Goal: Task Accomplishment & Management: Use online tool/utility

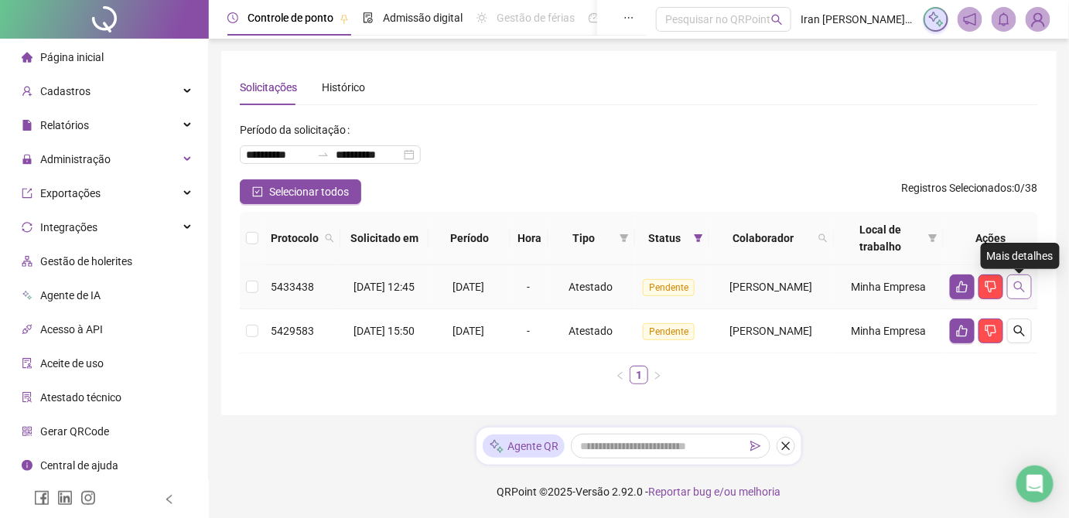
click at [1025, 290] on icon "search" at bounding box center [1019, 287] width 12 height 12
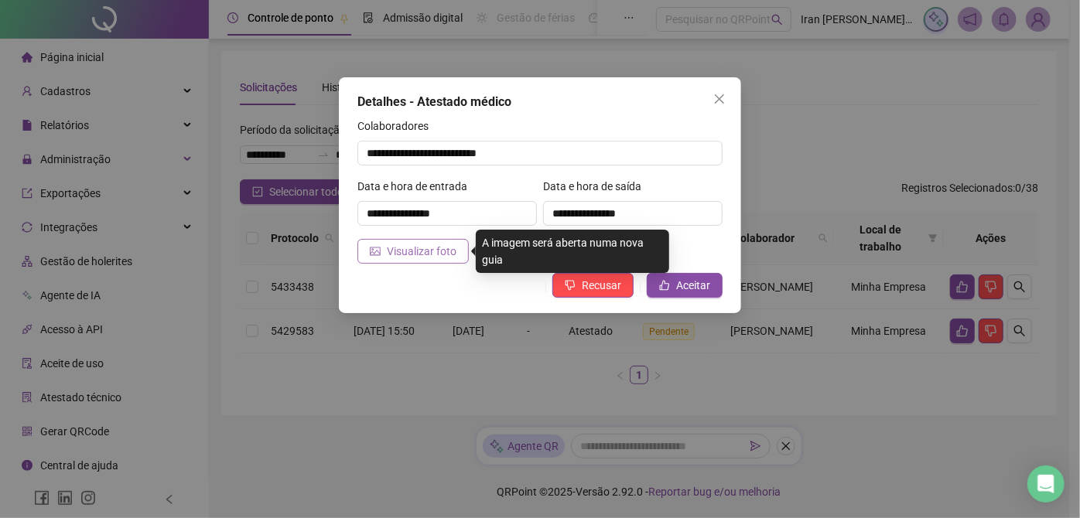
click at [446, 254] on span "Visualizar foto" at bounding box center [422, 251] width 70 height 17
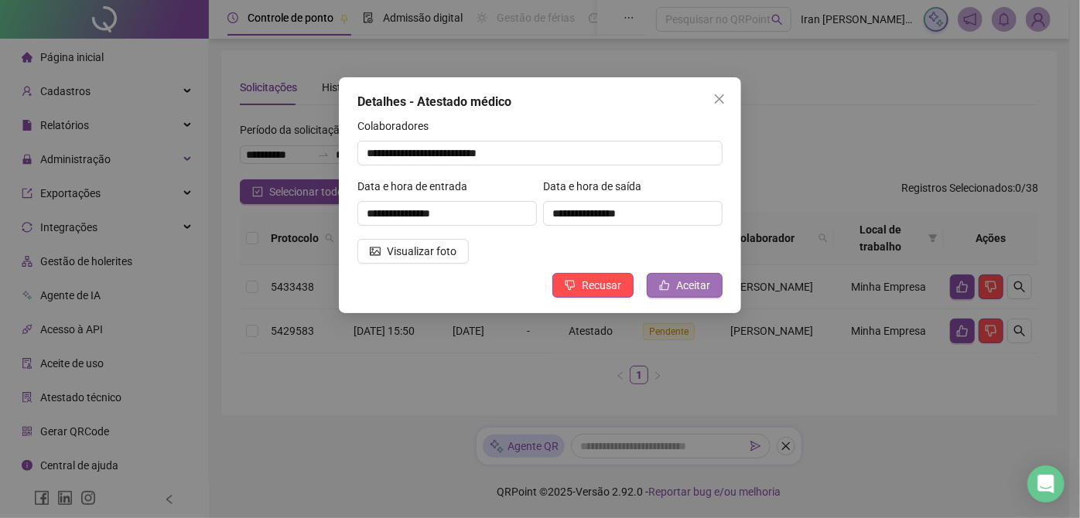
click at [676, 290] on button "Aceitar" at bounding box center [684, 285] width 76 height 25
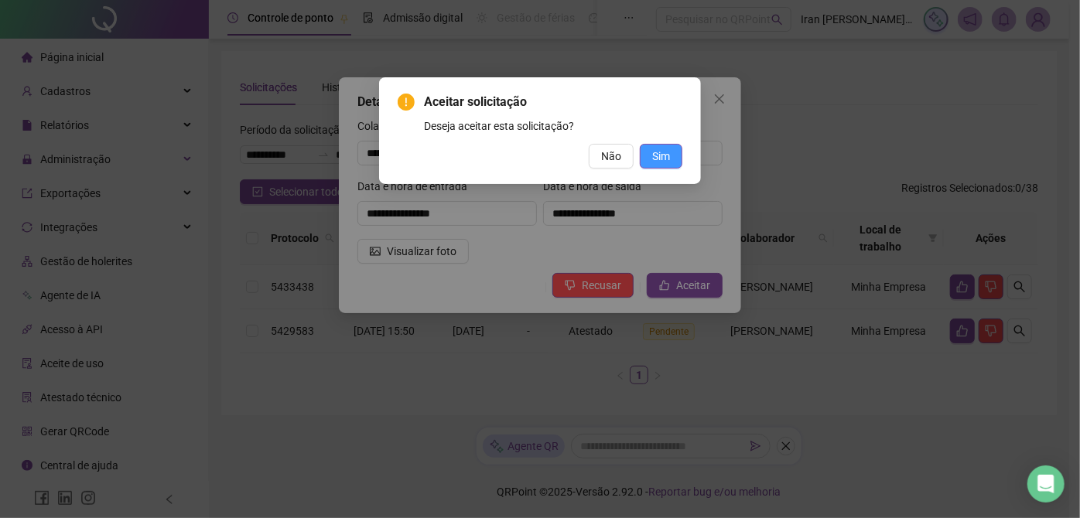
click at [664, 165] on button "Sim" at bounding box center [661, 156] width 43 height 25
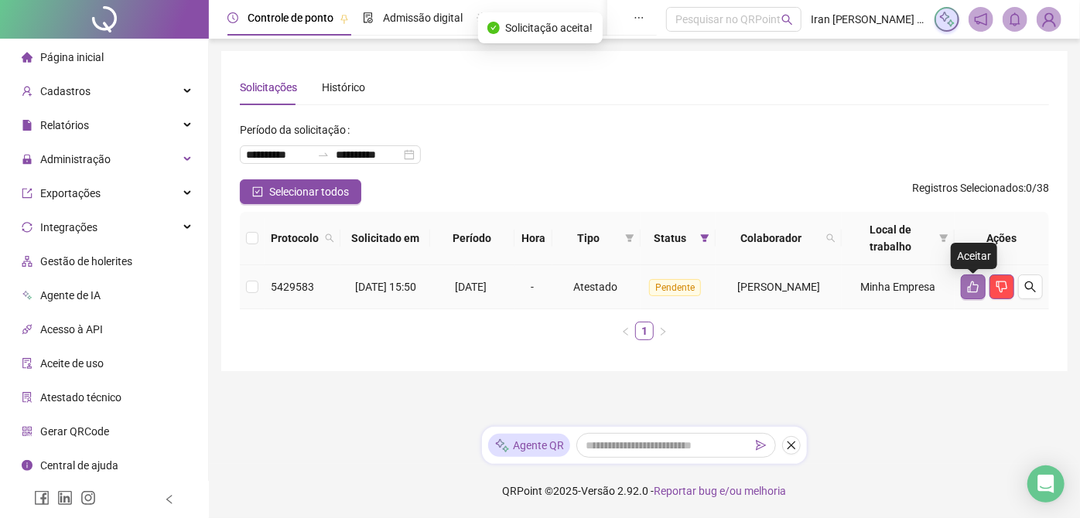
click at [971, 288] on icon "like" at bounding box center [972, 287] width 11 height 12
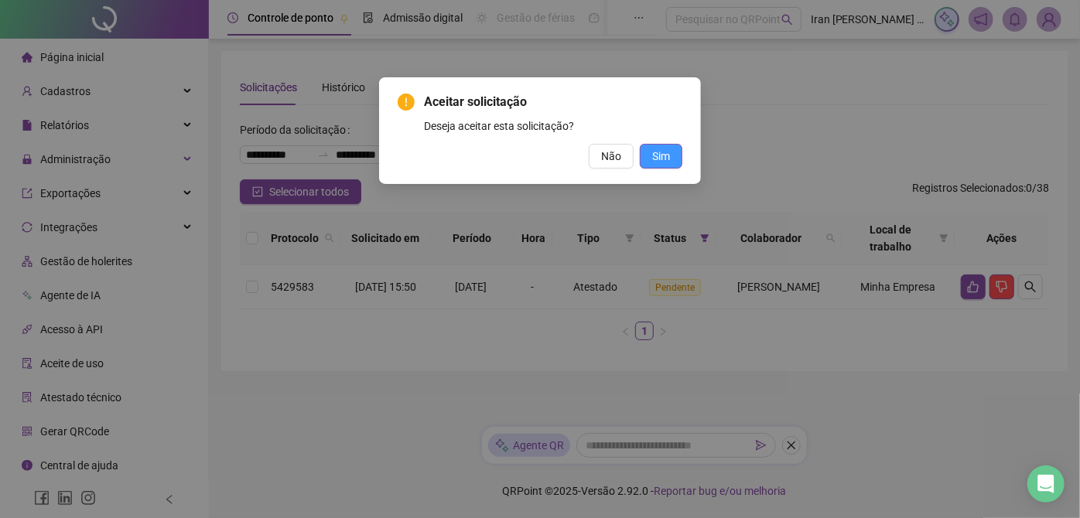
click at [664, 157] on span "Sim" at bounding box center [661, 156] width 18 height 17
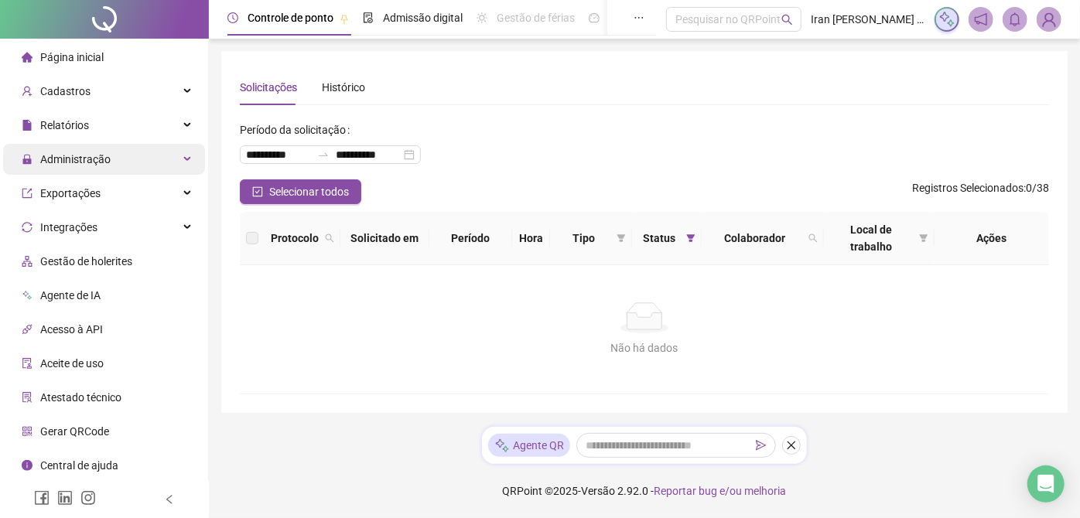
click at [124, 159] on div "Administração" at bounding box center [104, 159] width 202 height 31
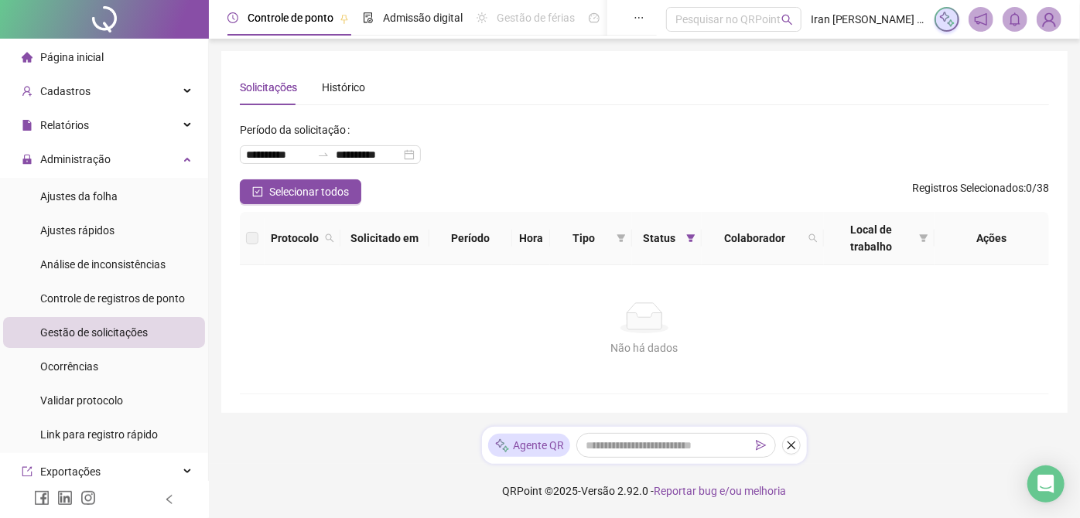
click at [124, 333] on span "Gestão de solicitações" at bounding box center [93, 332] width 107 height 12
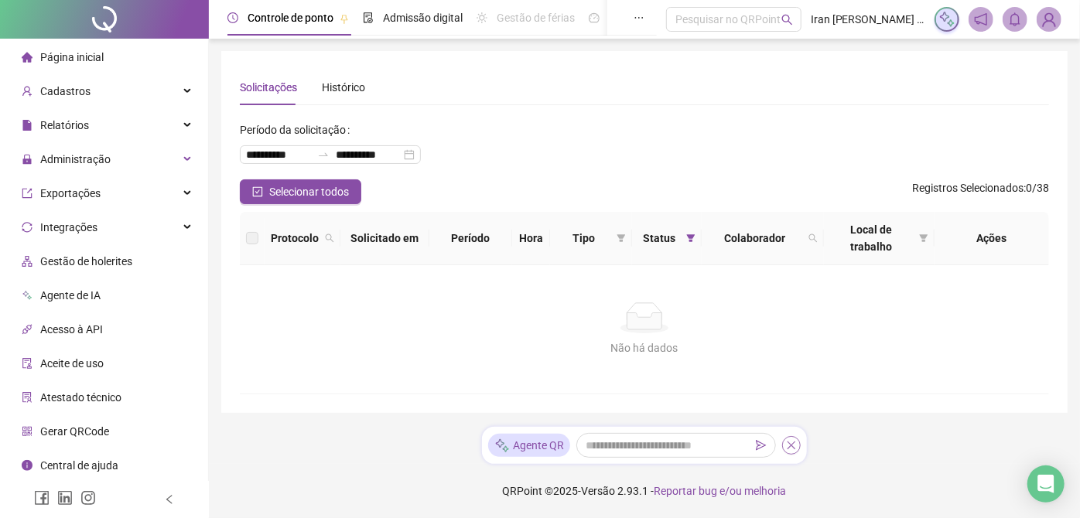
click at [794, 448] on icon "close" at bounding box center [791, 445] width 11 height 11
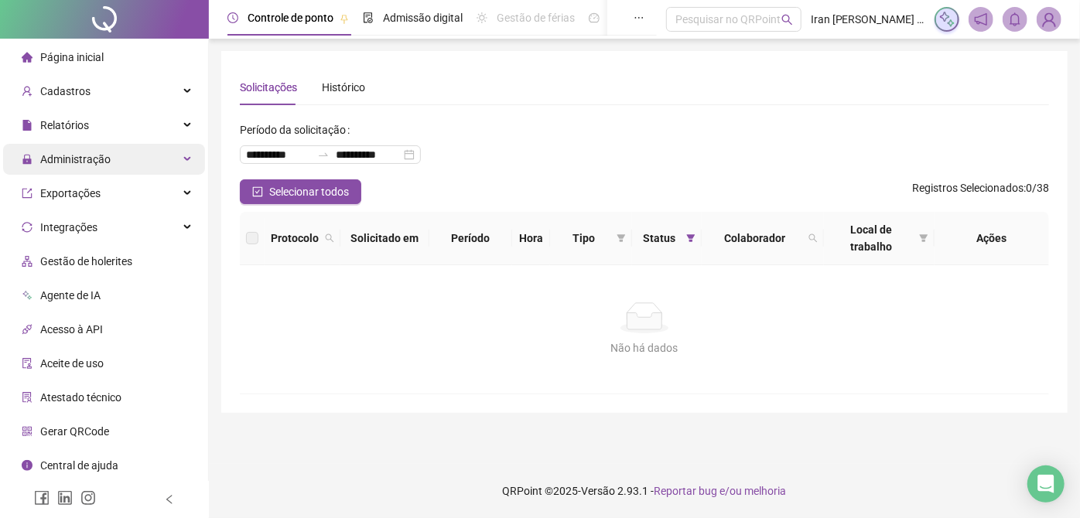
click at [113, 166] on div "Administração" at bounding box center [104, 159] width 202 height 31
click at [77, 58] on span "Página inicial" at bounding box center [71, 57] width 63 height 12
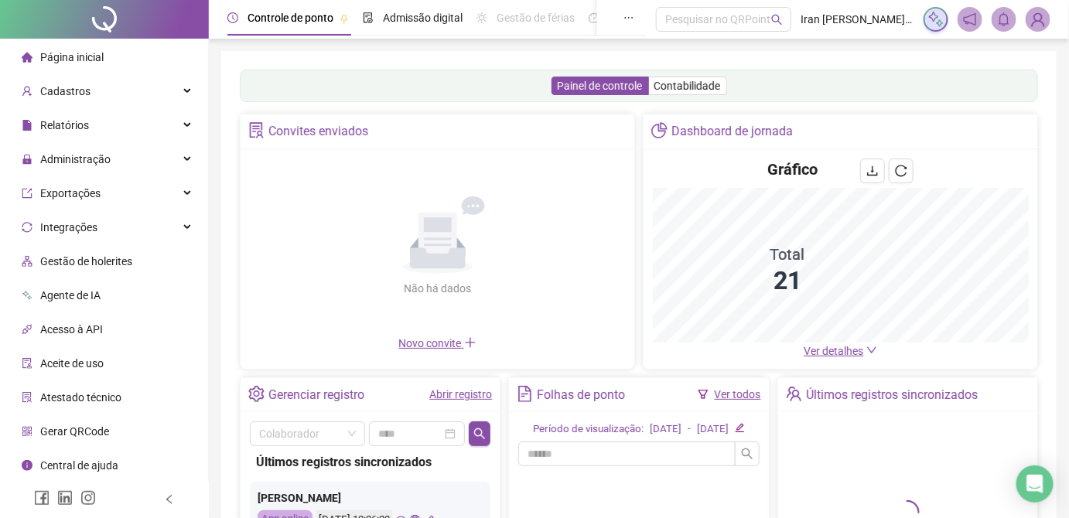
click at [1030, 25] on img at bounding box center [1037, 19] width 23 height 23
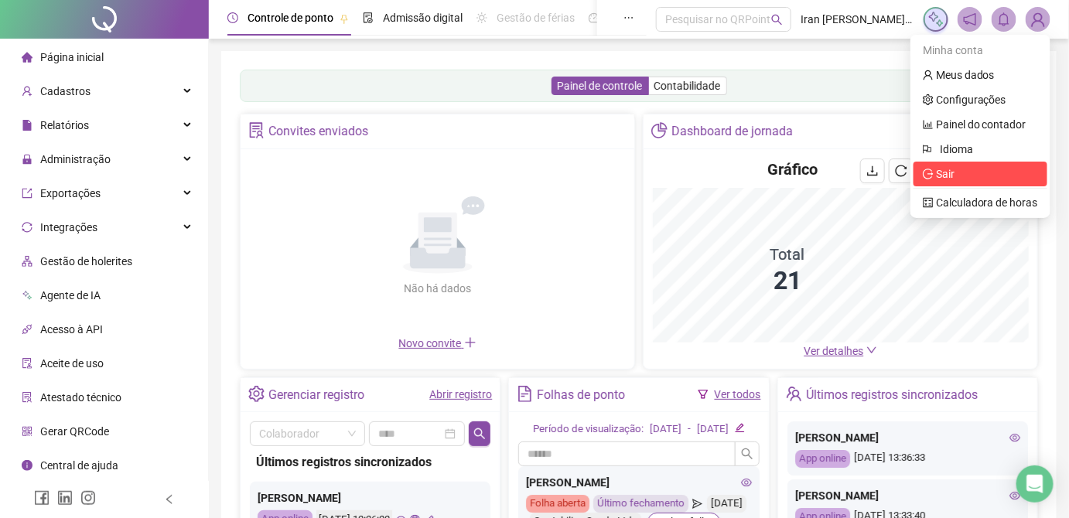
click at [959, 169] on span "Sair" at bounding box center [980, 173] width 115 height 17
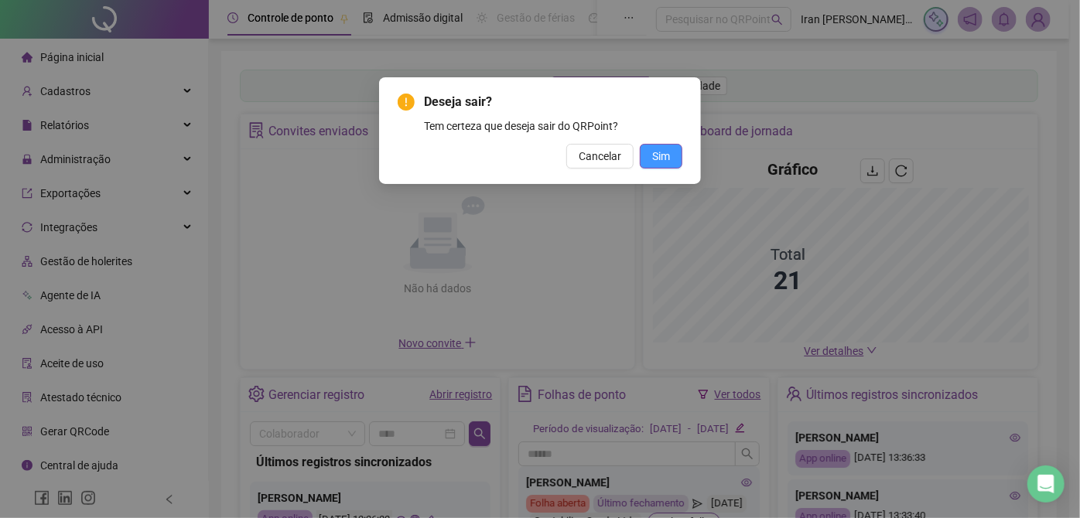
click at [662, 153] on span "Sim" at bounding box center [661, 156] width 18 height 17
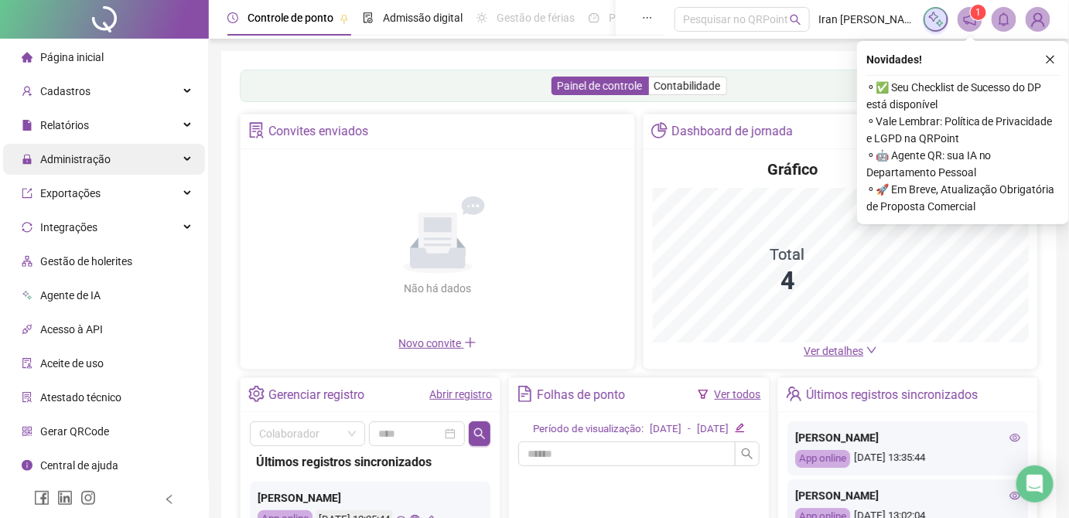
click at [104, 153] on span "Administração" at bounding box center [75, 159] width 70 height 12
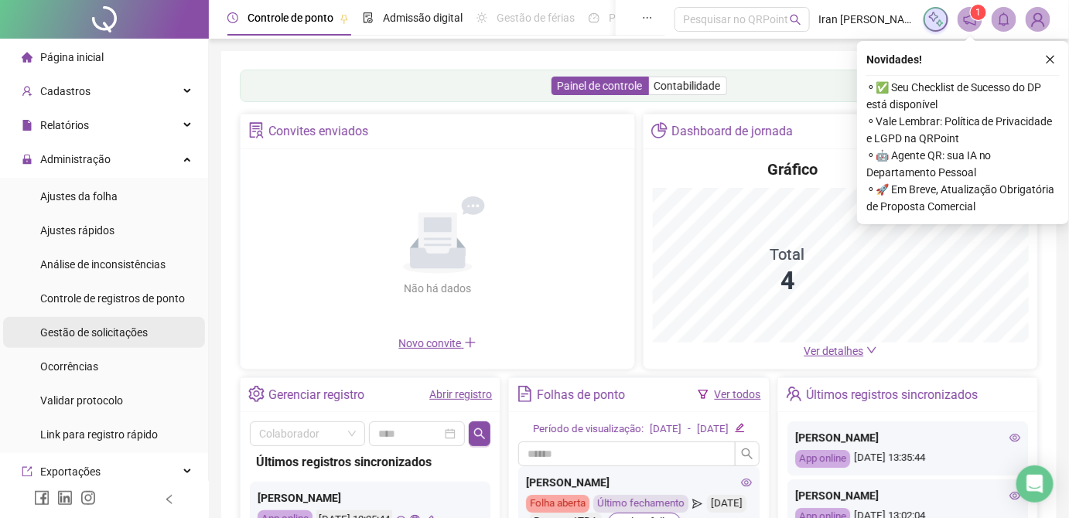
click at [109, 336] on span "Gestão de solicitações" at bounding box center [93, 332] width 107 height 12
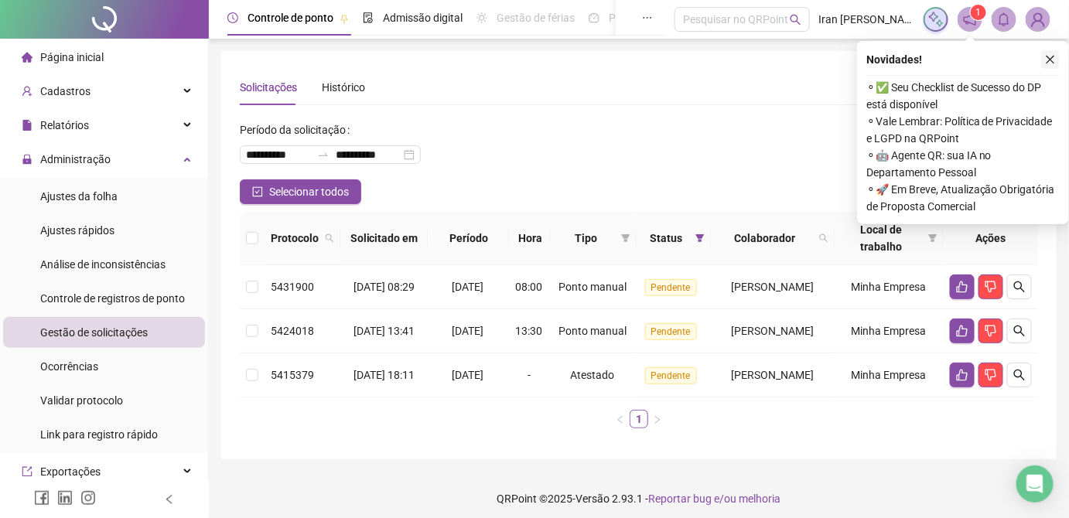
click at [1046, 61] on icon "close" at bounding box center [1050, 59] width 11 height 11
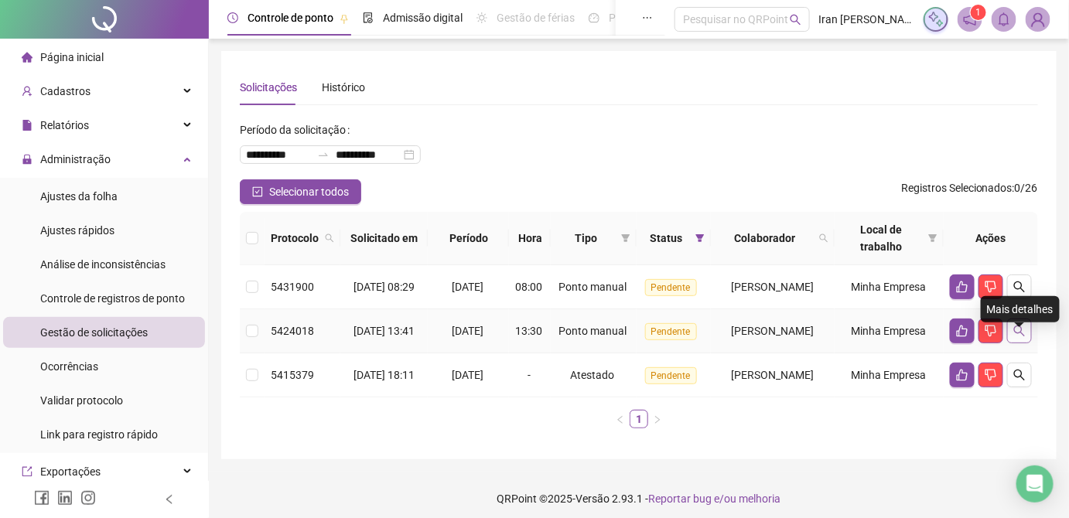
click at [1022, 337] on icon "search" at bounding box center [1019, 331] width 12 height 12
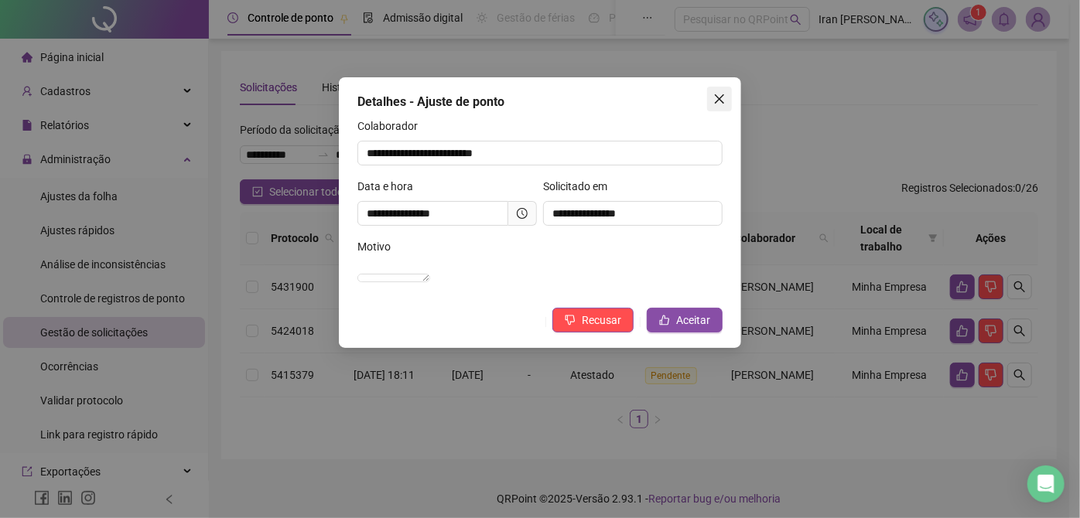
click at [721, 101] on icon "close" at bounding box center [719, 98] width 9 height 9
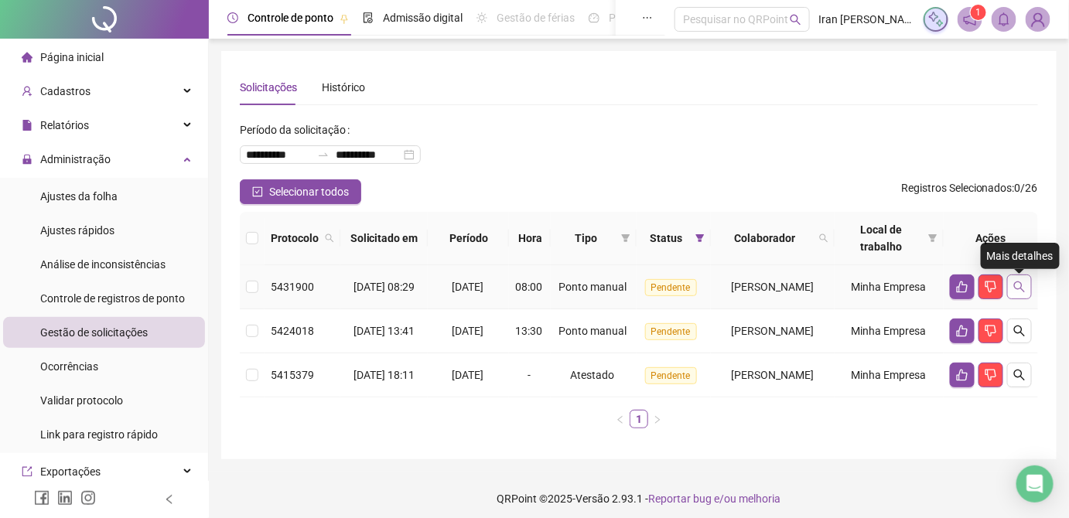
click at [1021, 293] on icon "search" at bounding box center [1019, 287] width 12 height 12
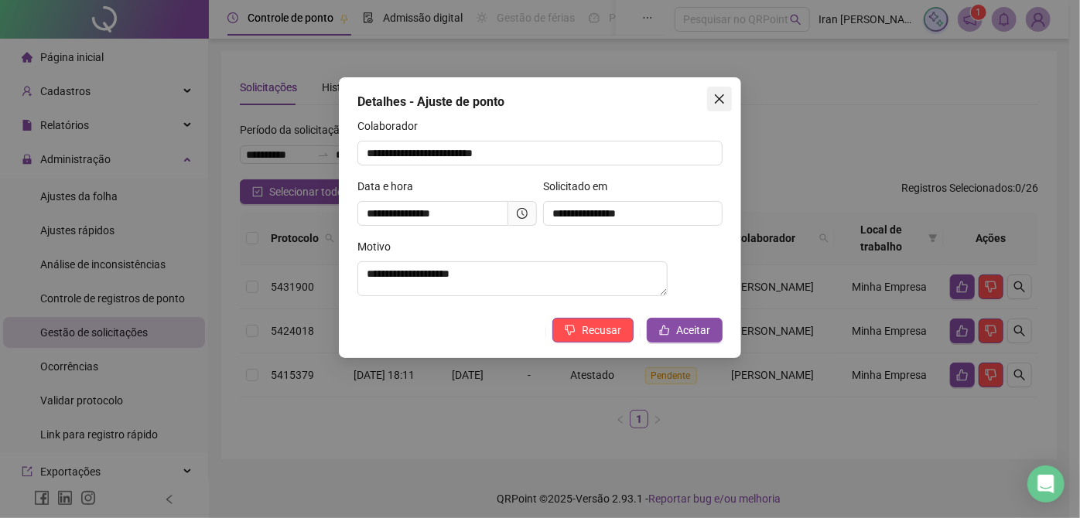
click at [718, 95] on icon "close" at bounding box center [719, 99] width 12 height 12
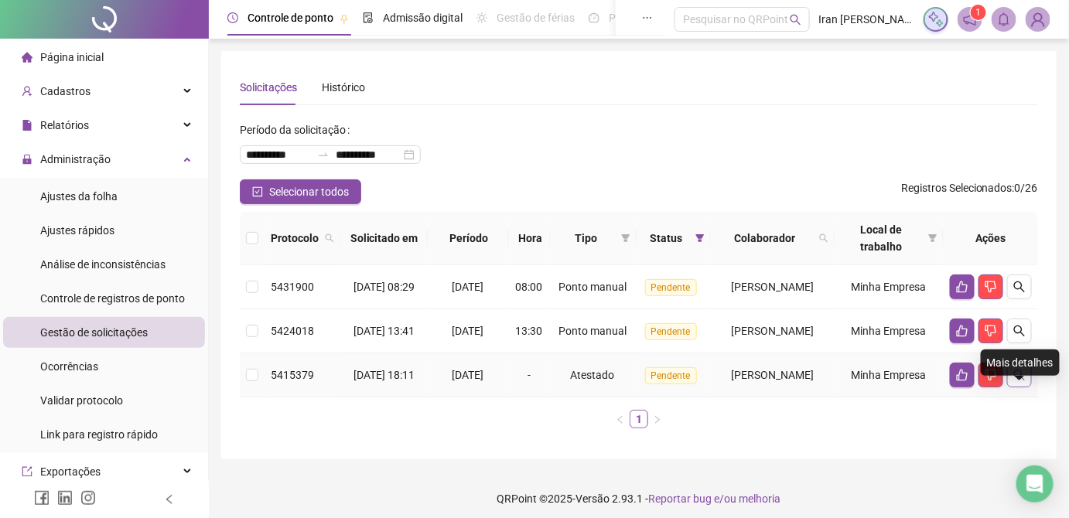
click at [1015, 380] on icon "search" at bounding box center [1019, 375] width 11 height 11
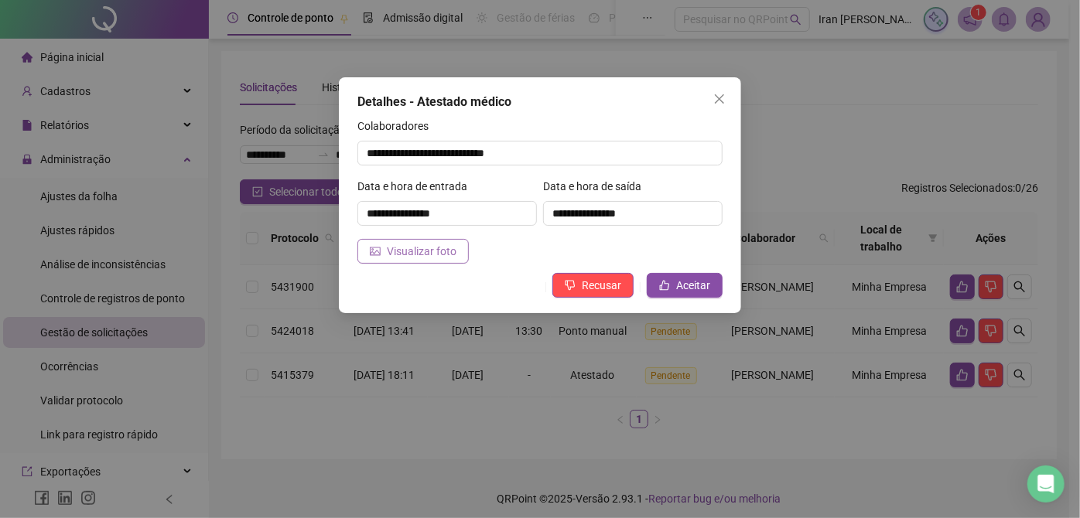
click at [431, 250] on span "Visualizar foto" at bounding box center [422, 251] width 70 height 17
click at [683, 285] on span "Aceitar" at bounding box center [693, 285] width 34 height 17
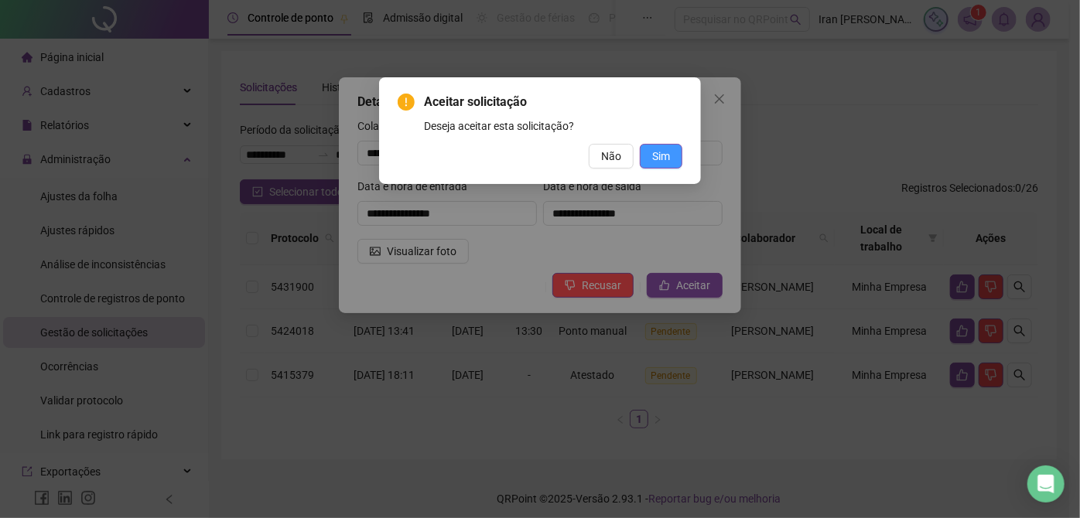
click at [657, 156] on span "Sim" at bounding box center [661, 156] width 18 height 17
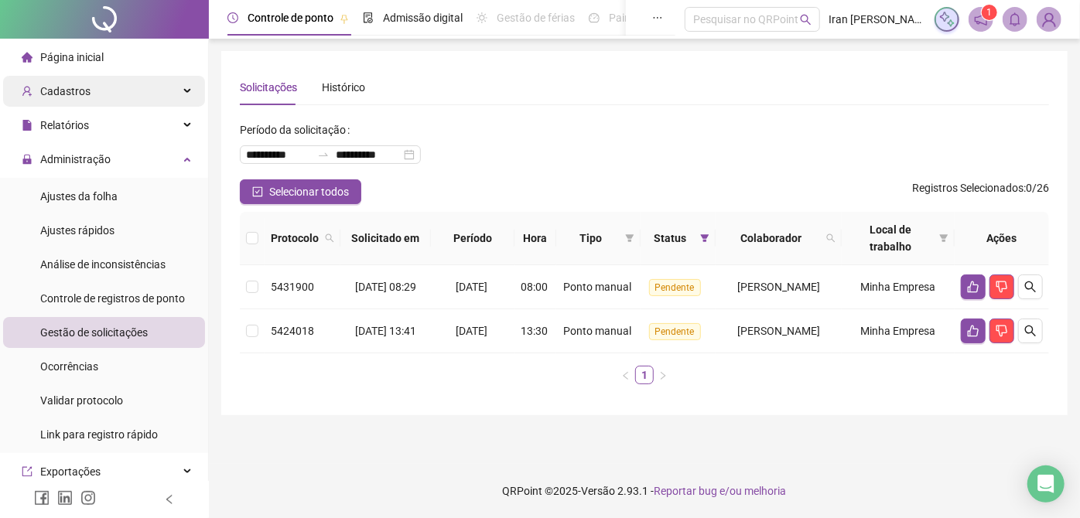
click at [111, 88] on div "Cadastros" at bounding box center [104, 91] width 202 height 31
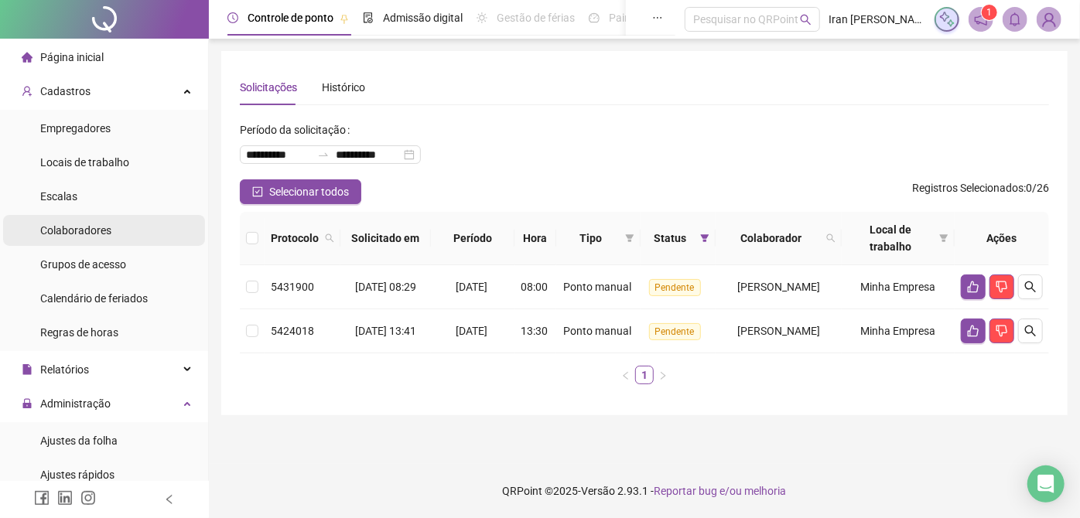
click at [111, 236] on li "Colaboradores" at bounding box center [104, 230] width 202 height 31
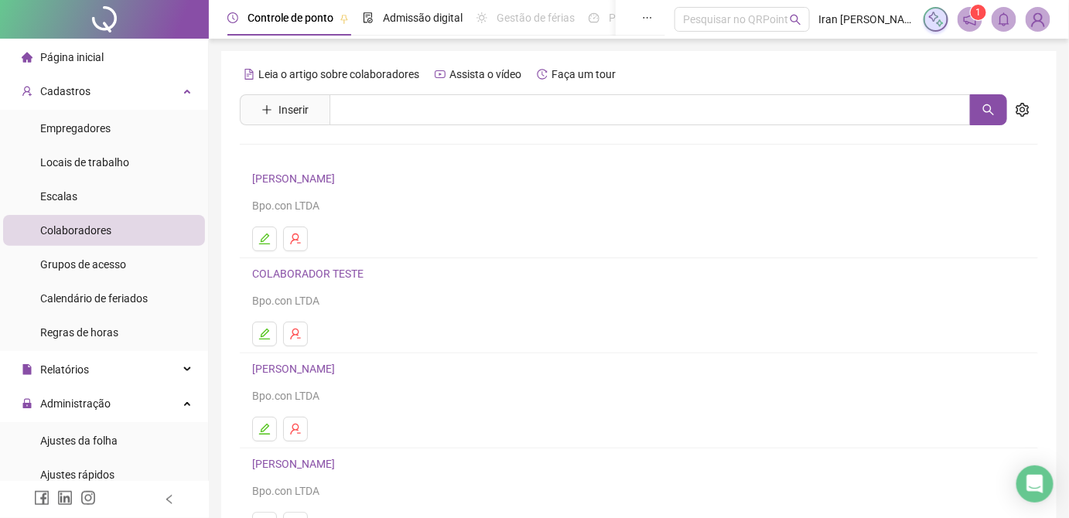
click at [339, 179] on link "[PERSON_NAME]" at bounding box center [295, 178] width 87 height 12
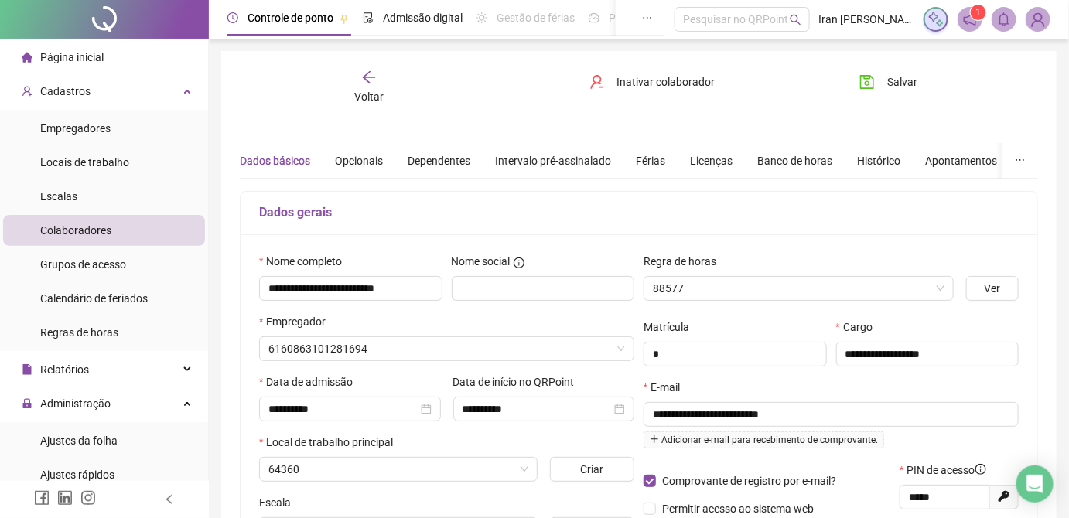
type input "**********"
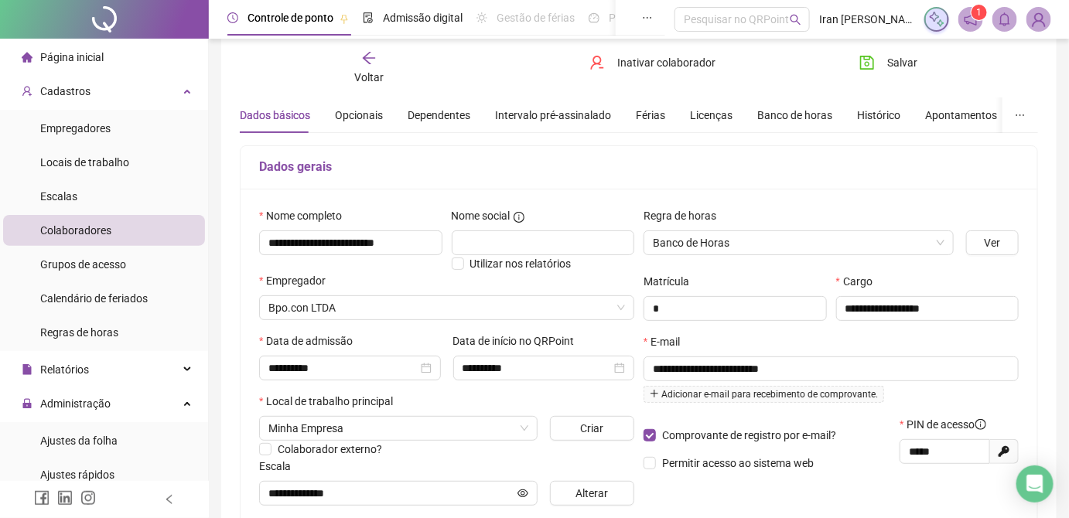
scroll to position [70, 0]
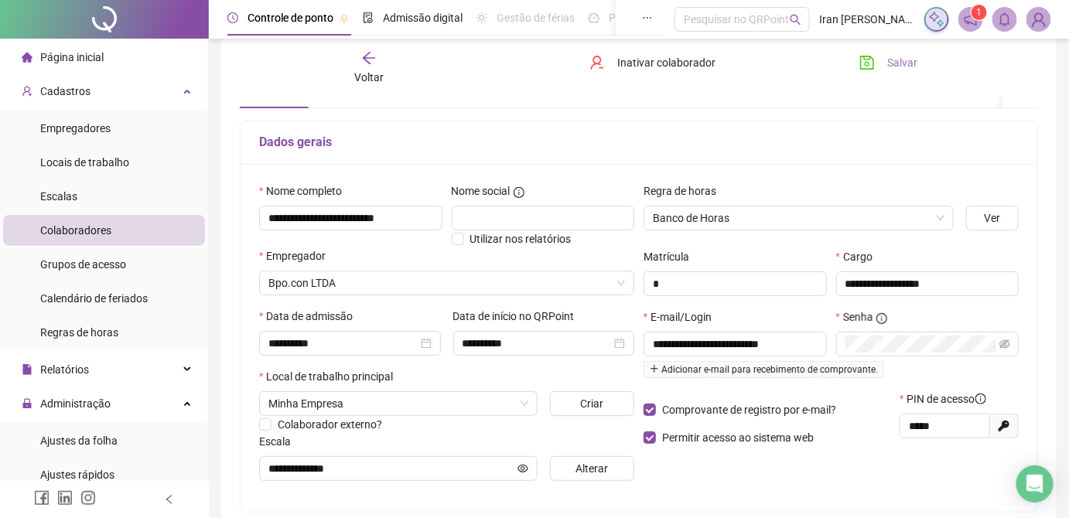
click at [899, 69] on span "Salvar" at bounding box center [902, 62] width 30 height 17
click at [366, 62] on icon "arrow-left" at bounding box center [368, 57] width 15 height 15
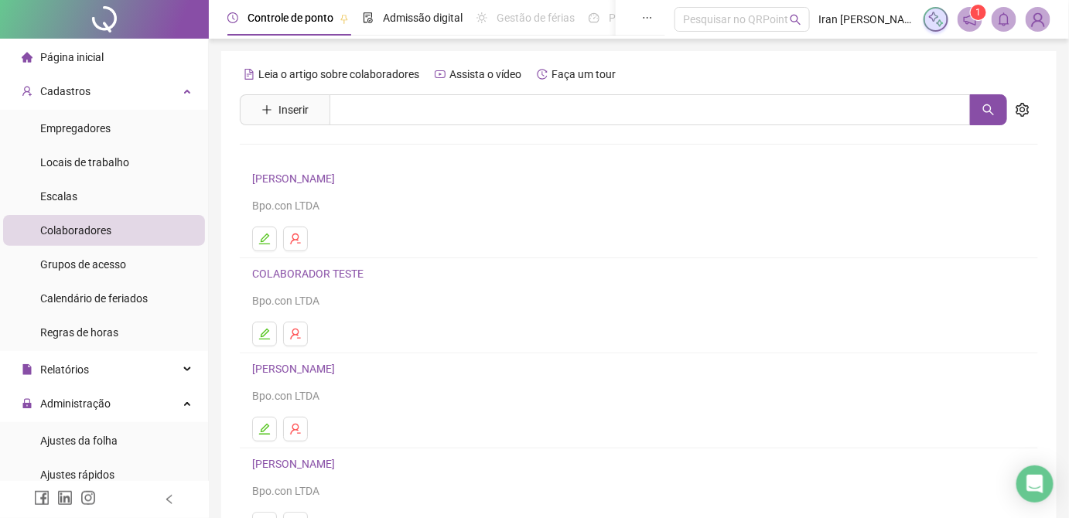
click at [326, 371] on link "[PERSON_NAME]" at bounding box center [295, 369] width 87 height 12
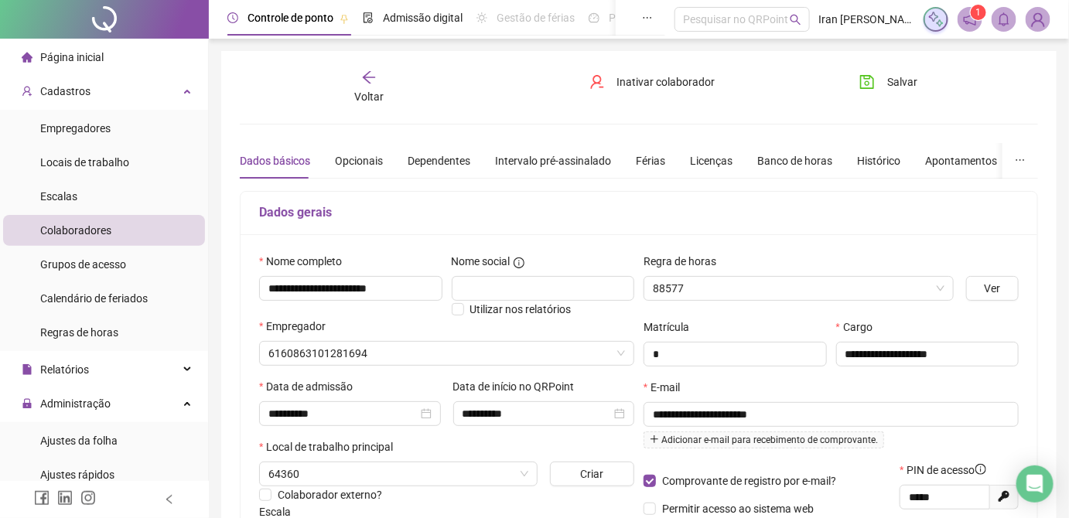
type input "**********"
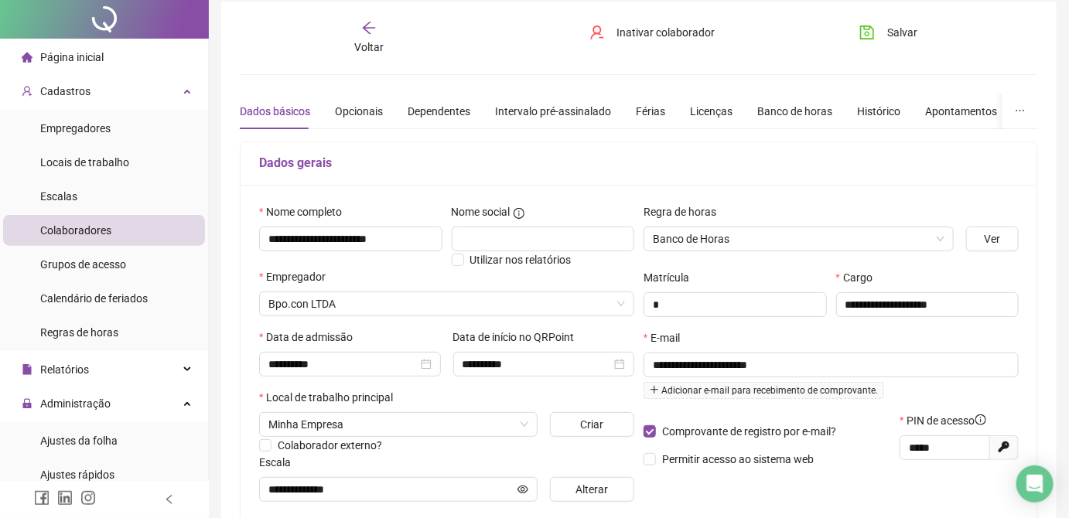
scroll to position [140, 0]
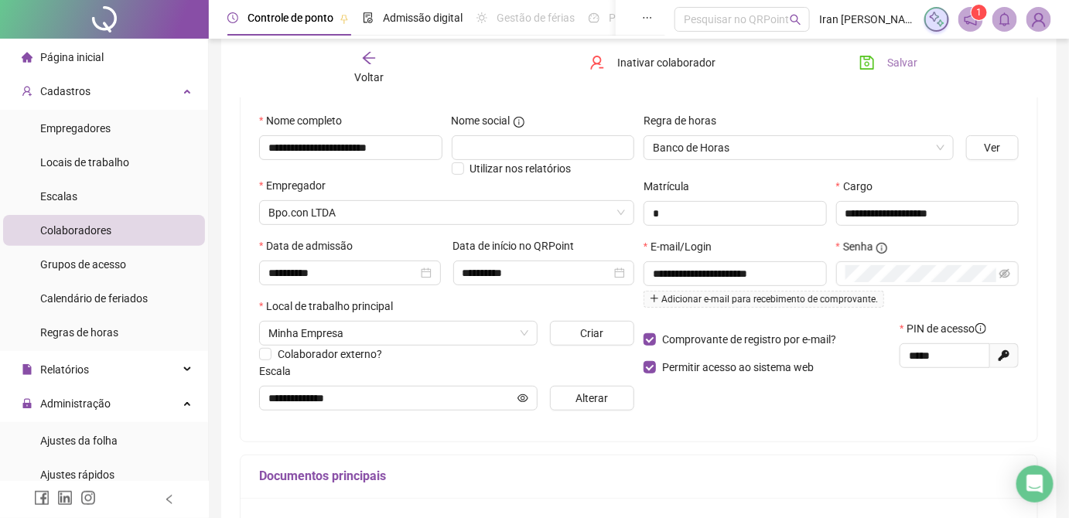
click at [892, 63] on span "Salvar" at bounding box center [902, 62] width 30 height 17
click at [375, 62] on icon "arrow-left" at bounding box center [368, 57] width 15 height 15
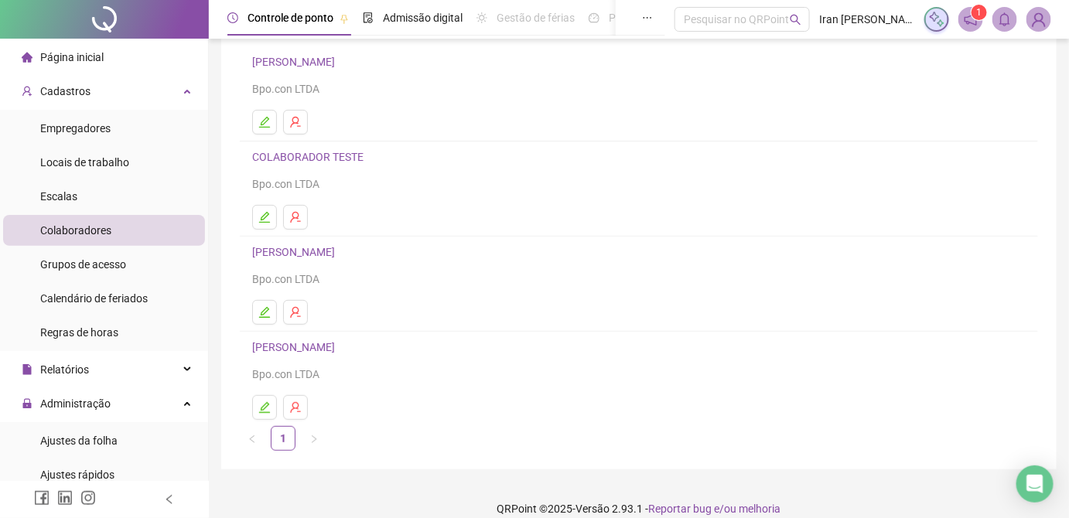
scroll to position [133, 0]
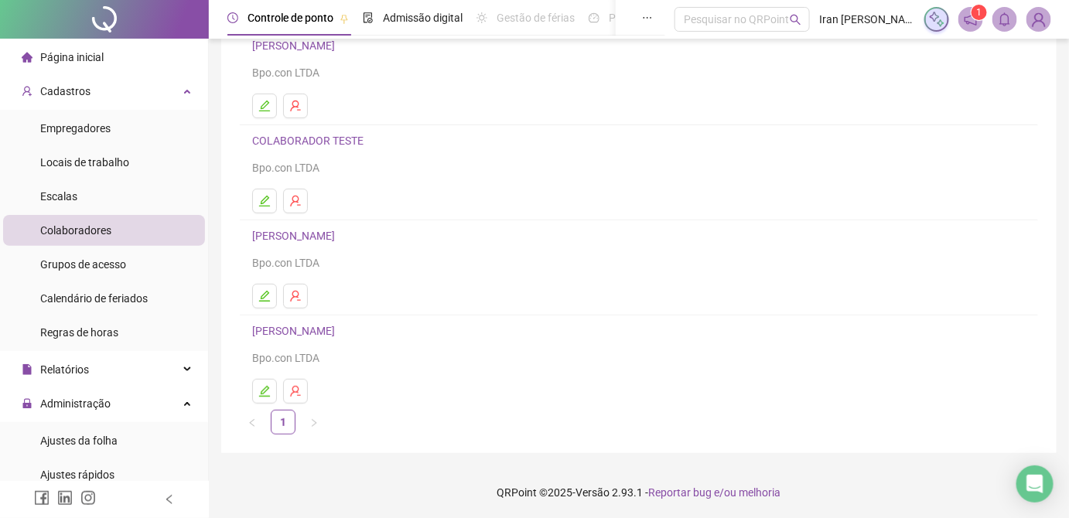
click at [339, 336] on link "[PERSON_NAME]" at bounding box center [295, 331] width 87 height 12
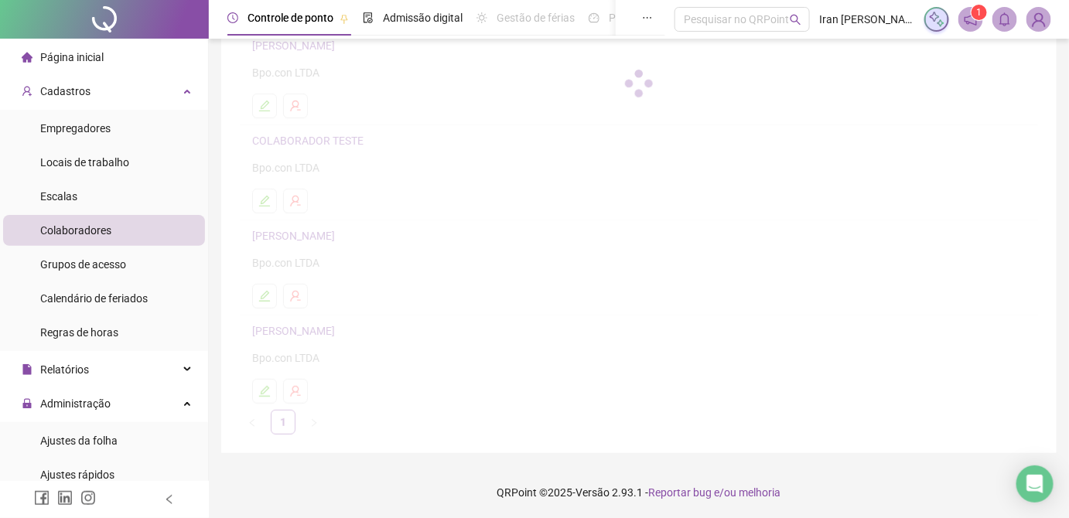
scroll to position [141, 0]
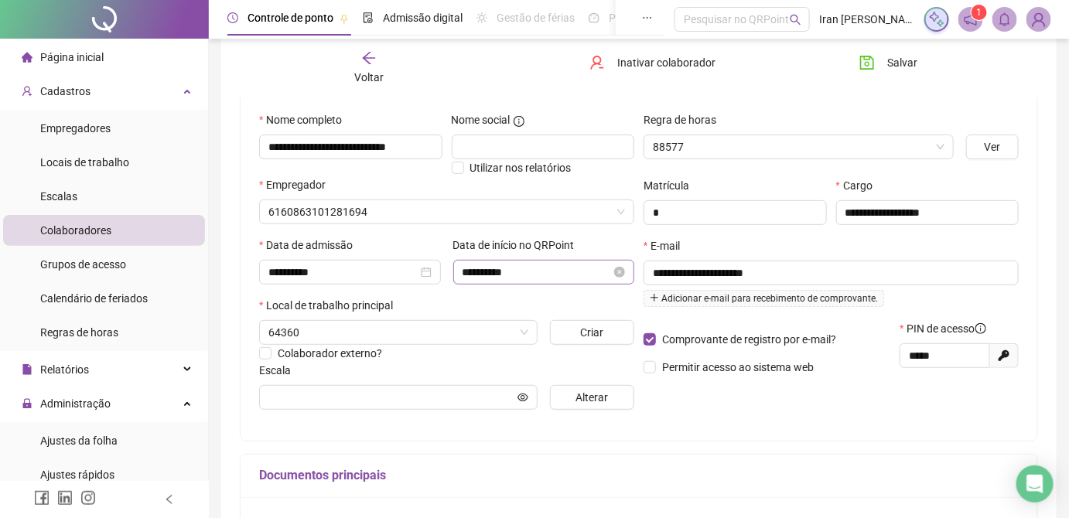
type input "**********"
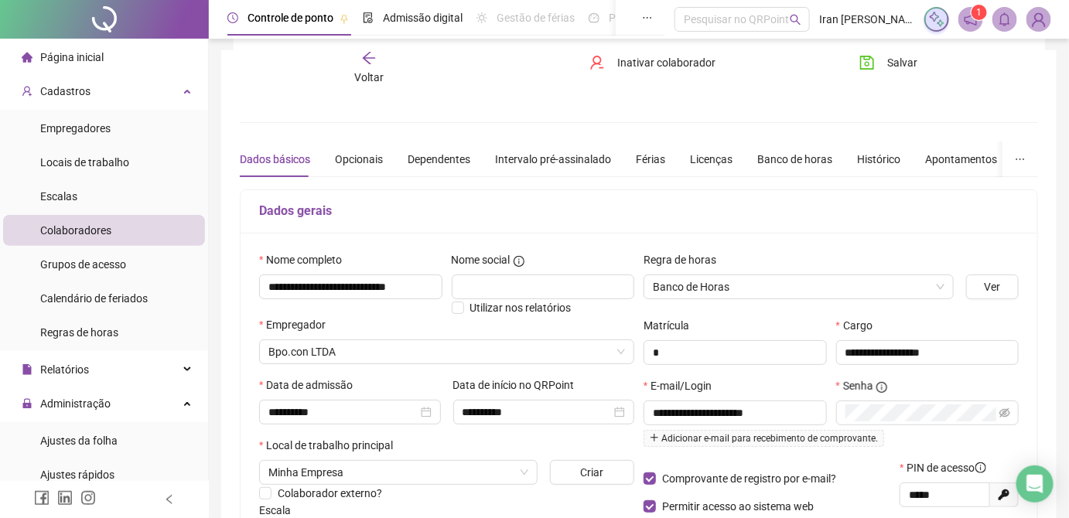
scroll to position [0, 0]
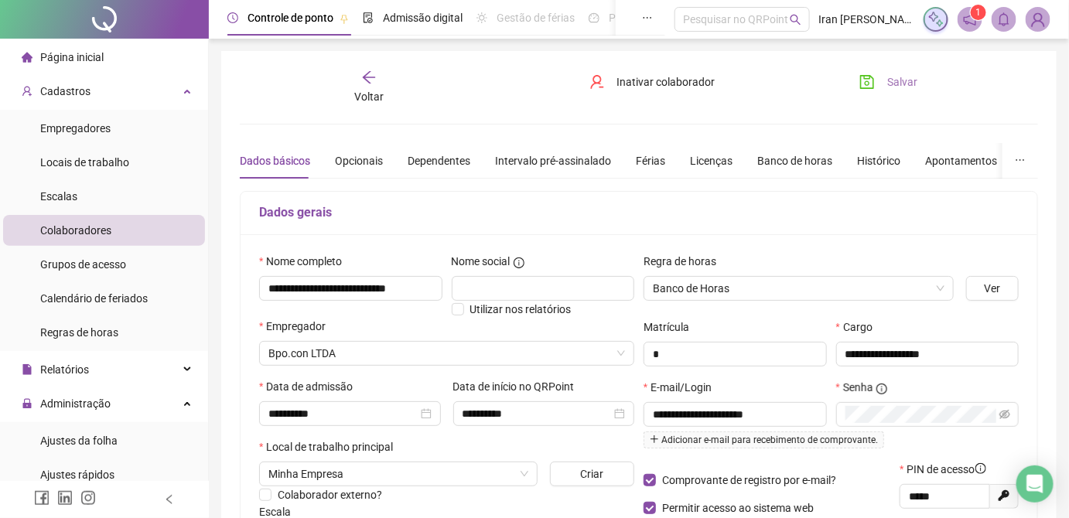
click at [899, 80] on span "Salvar" at bounding box center [902, 81] width 30 height 17
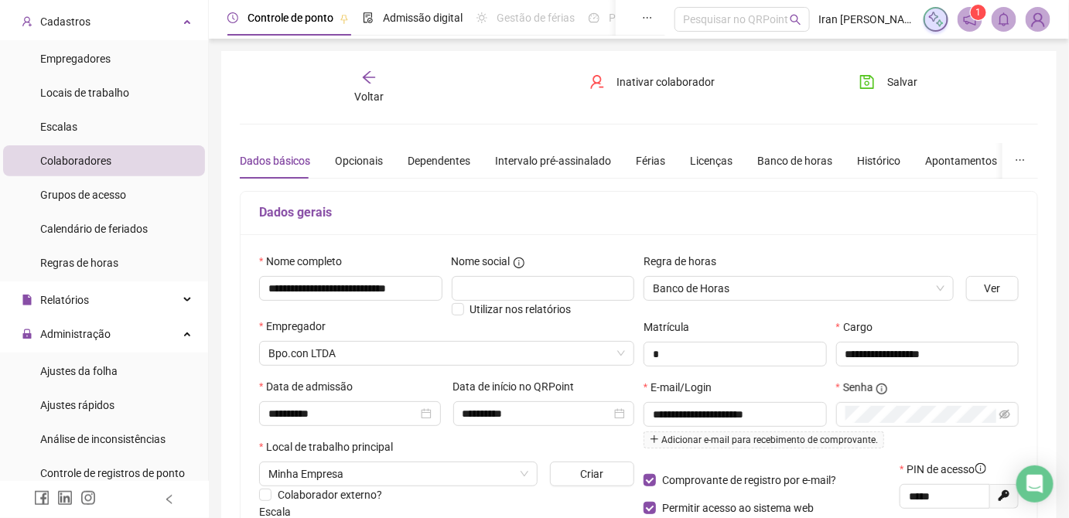
scroll to position [140, 0]
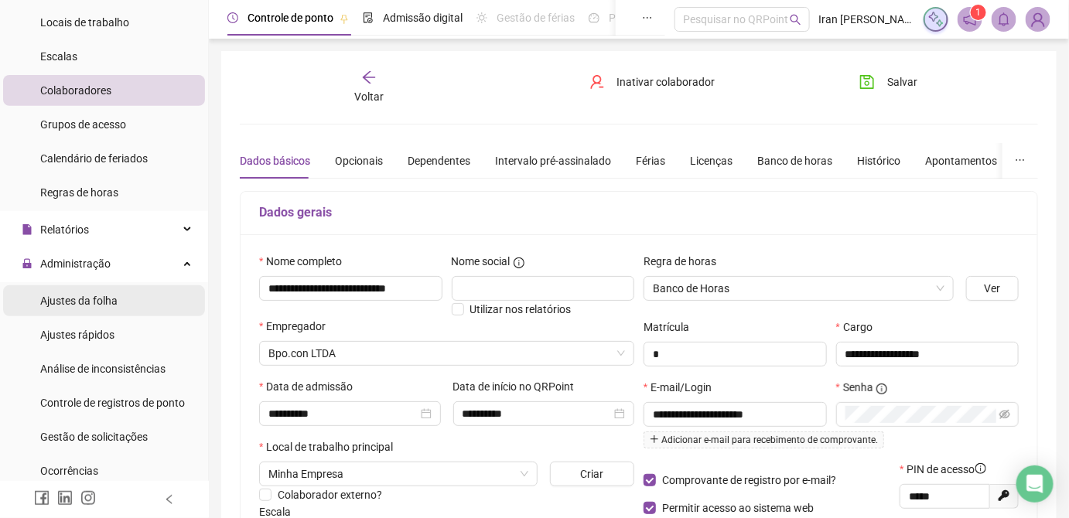
click at [116, 308] on li "Ajustes da folha" at bounding box center [104, 300] width 202 height 31
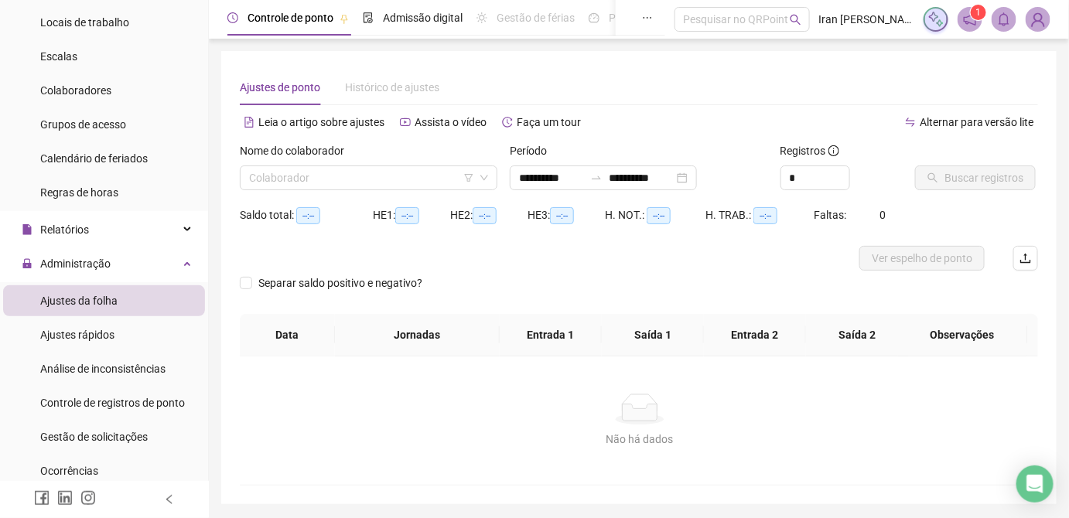
type input "**********"
click at [364, 176] on input "search" at bounding box center [361, 177] width 225 height 23
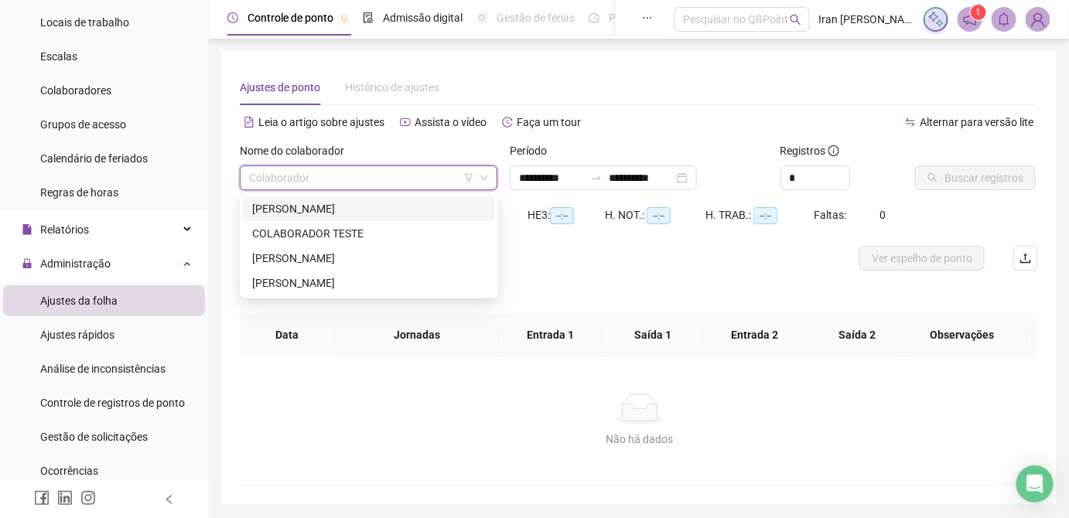
click at [354, 209] on div "[PERSON_NAME]" at bounding box center [369, 208] width 234 height 17
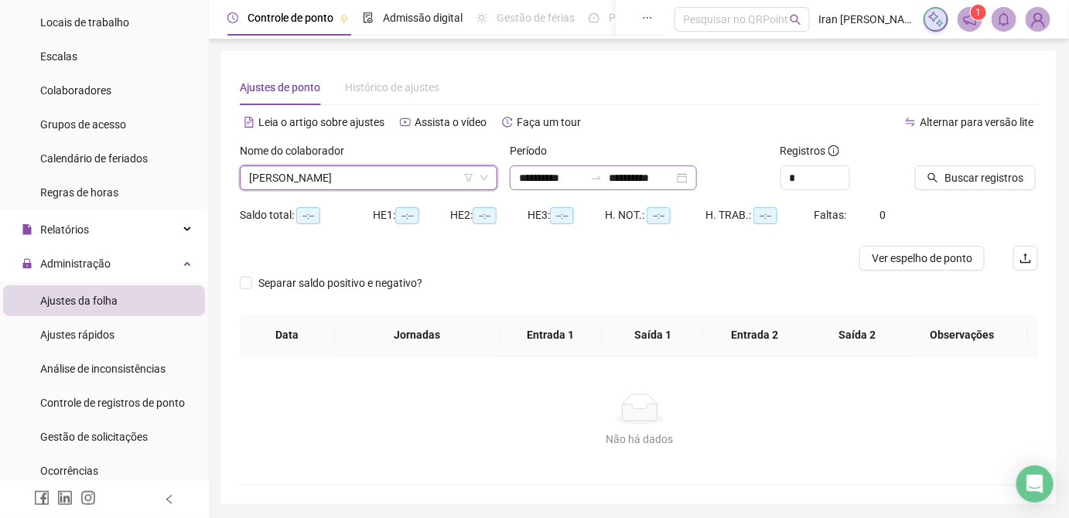
click at [602, 179] on icon "swap-right" at bounding box center [596, 178] width 12 height 12
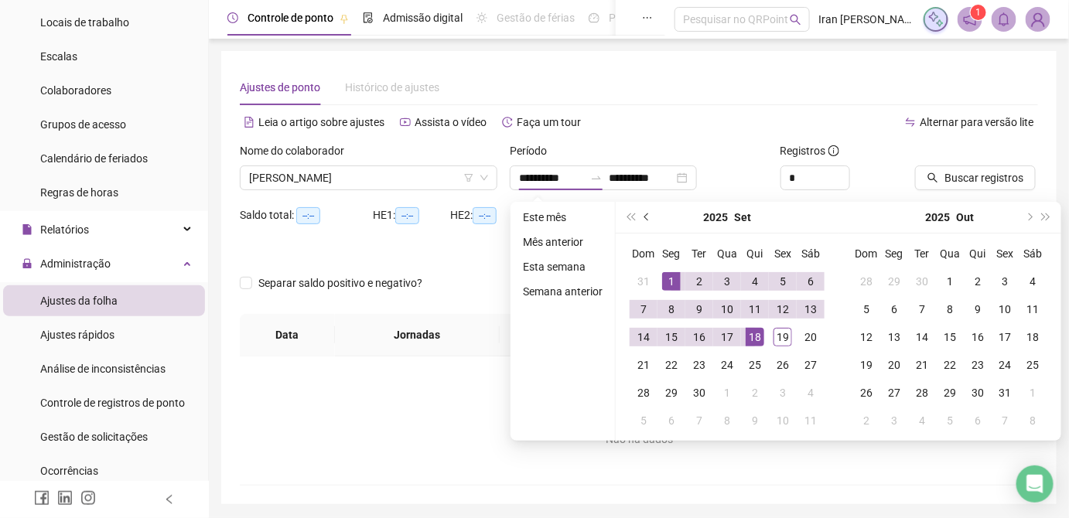
click at [651, 216] on button "prev-year" at bounding box center [647, 217] width 17 height 31
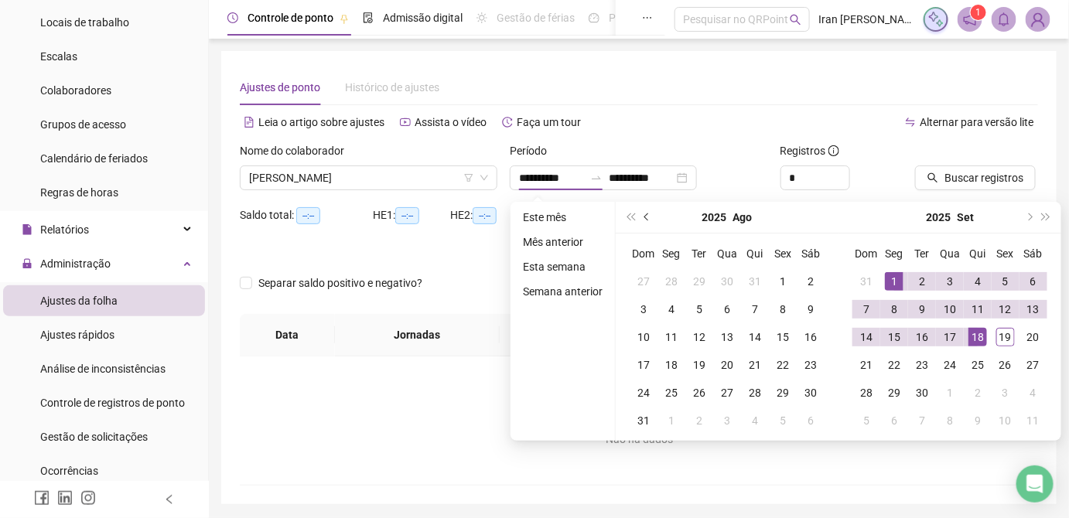
click at [651, 216] on button "prev-year" at bounding box center [647, 217] width 17 height 31
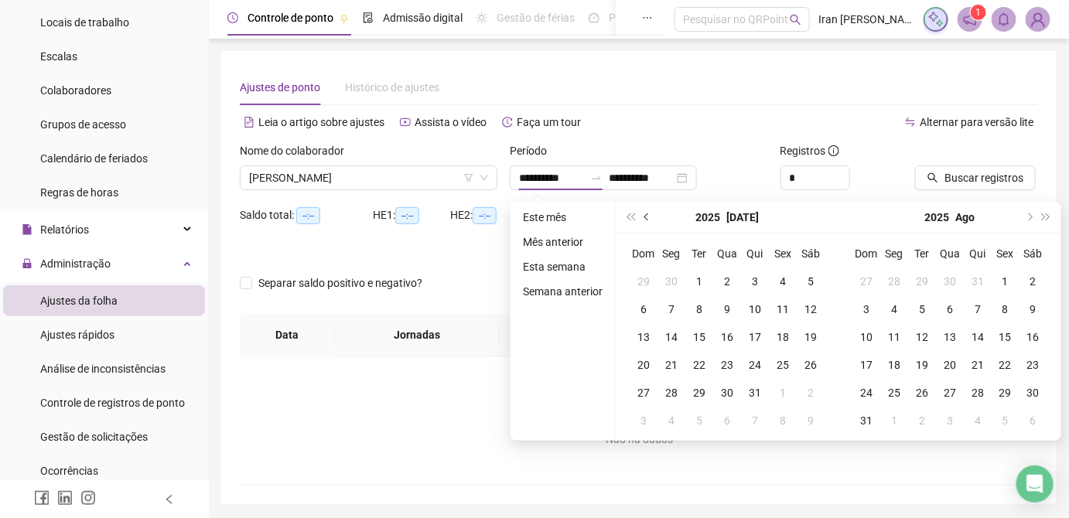
click at [651, 216] on button "prev-year" at bounding box center [647, 217] width 17 height 31
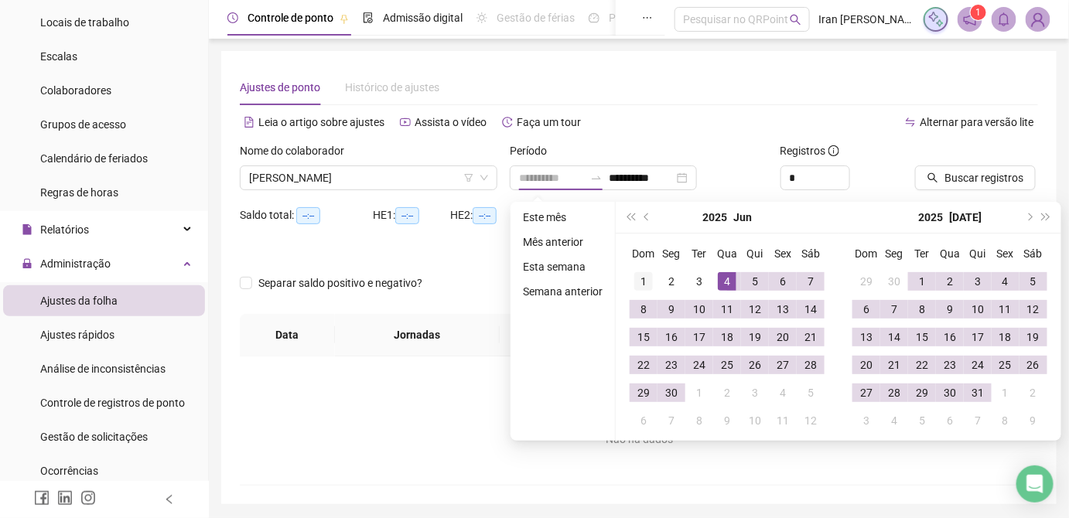
type input "**********"
click at [636, 284] on div "1" at bounding box center [643, 281] width 19 height 19
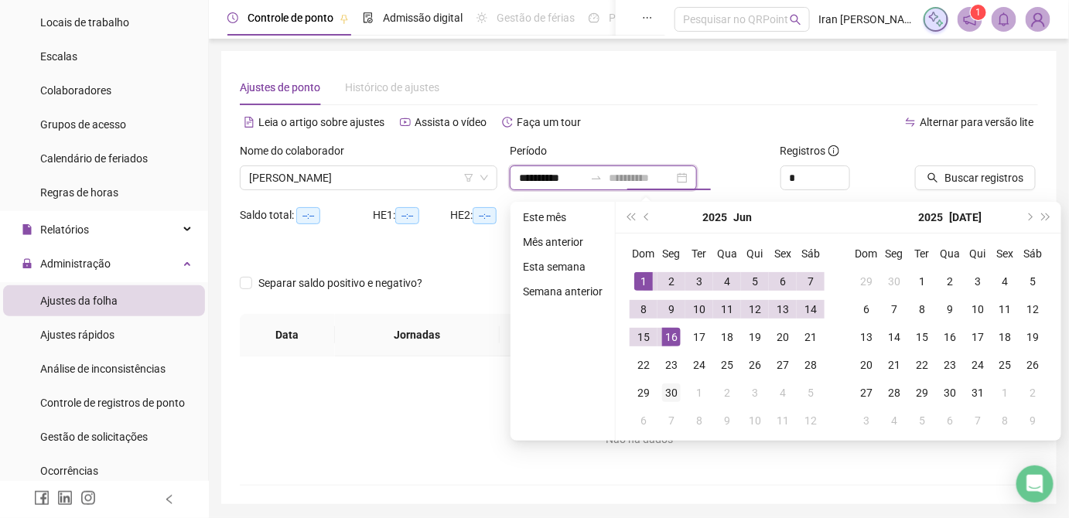
type input "**********"
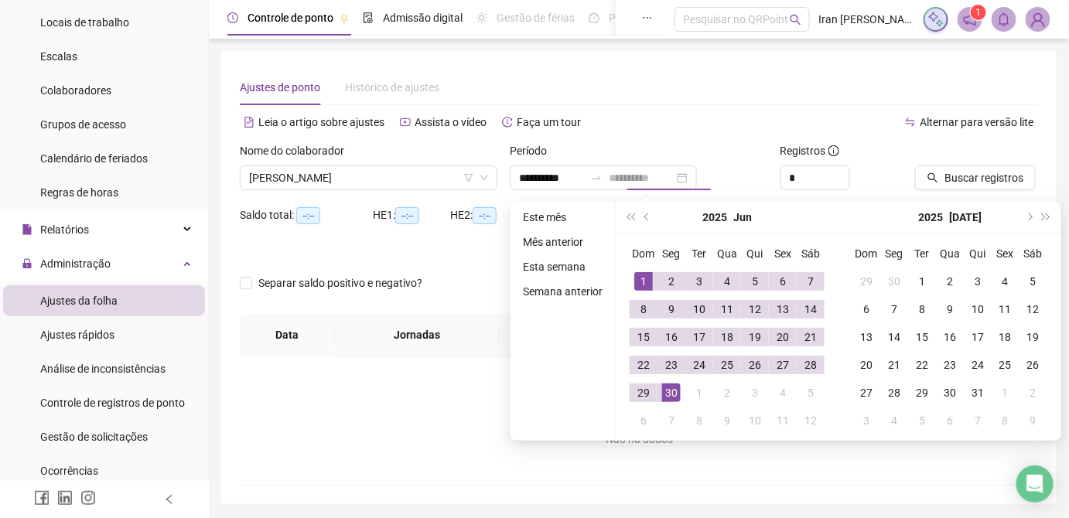
click at [672, 394] on div "30" at bounding box center [671, 393] width 19 height 19
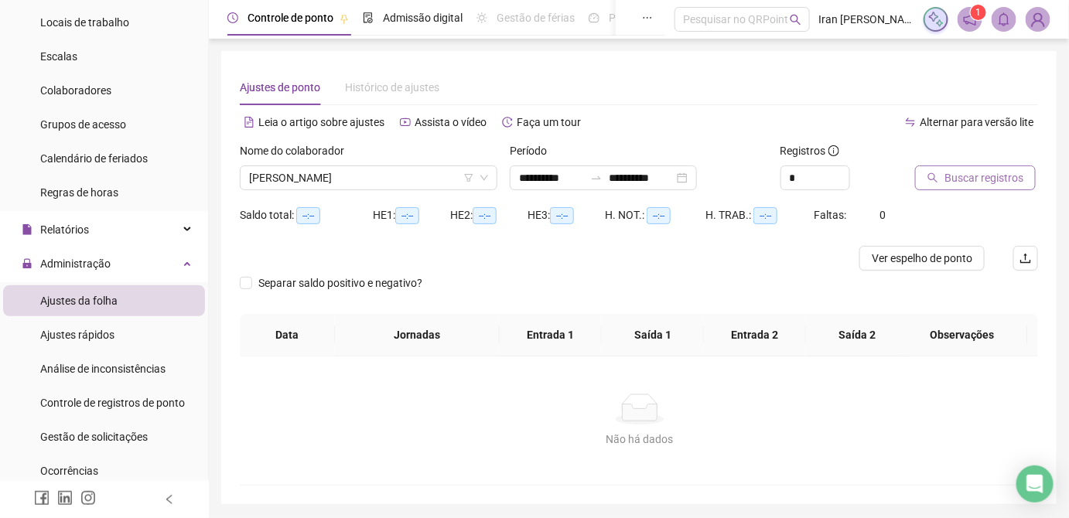
click at [969, 182] on span "Buscar registros" at bounding box center [983, 177] width 79 height 17
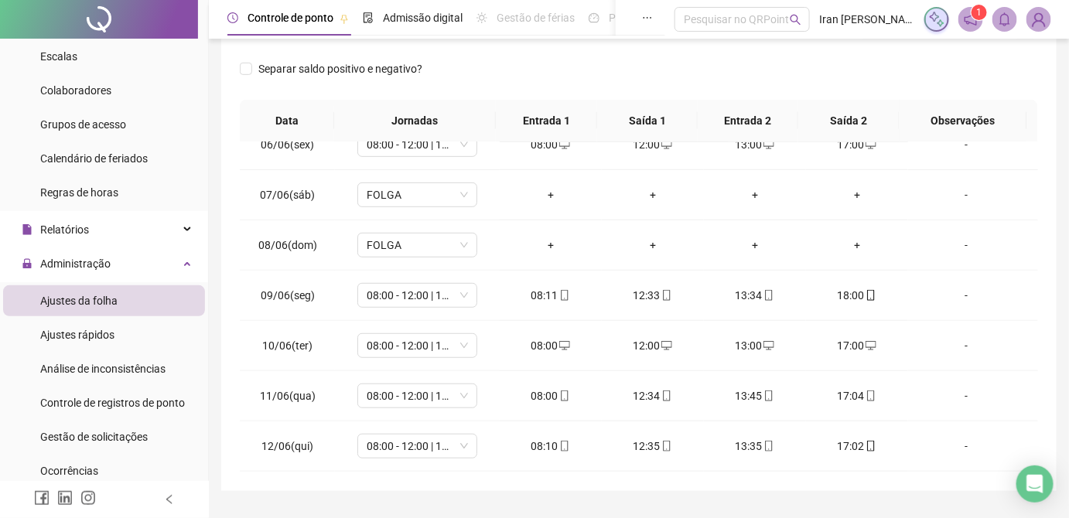
scroll to position [281, 0]
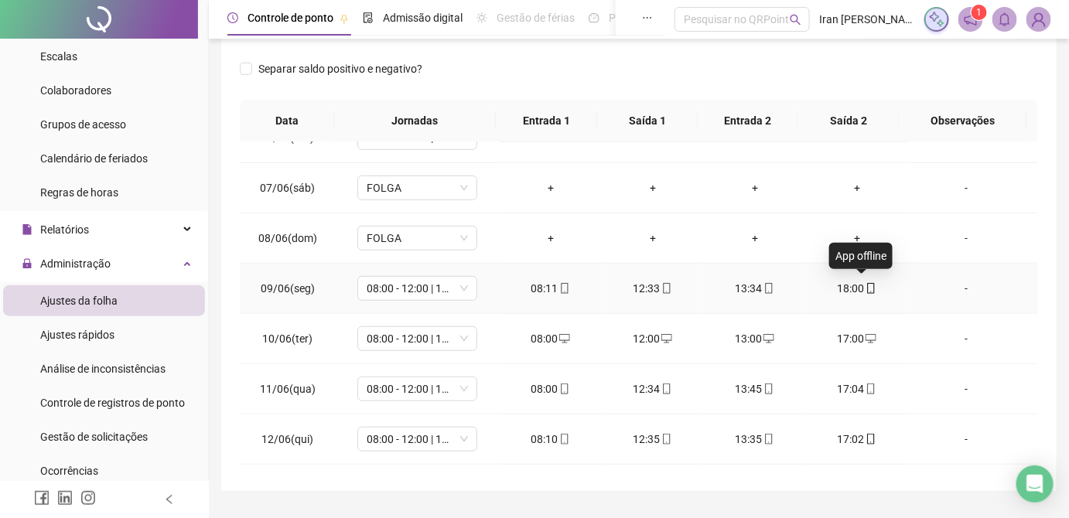
click at [865, 286] on icon "mobile" at bounding box center [870, 288] width 11 height 11
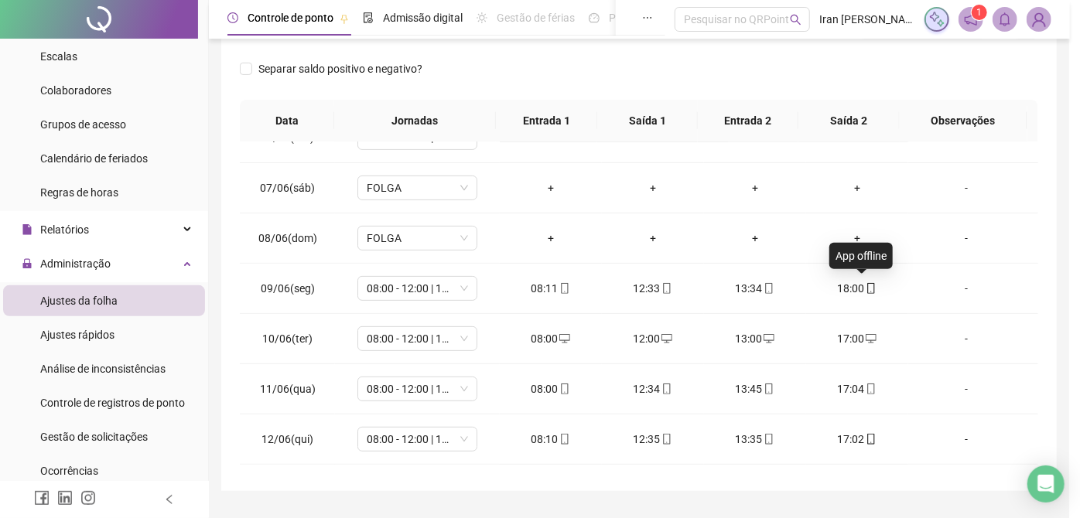
type input "**********"
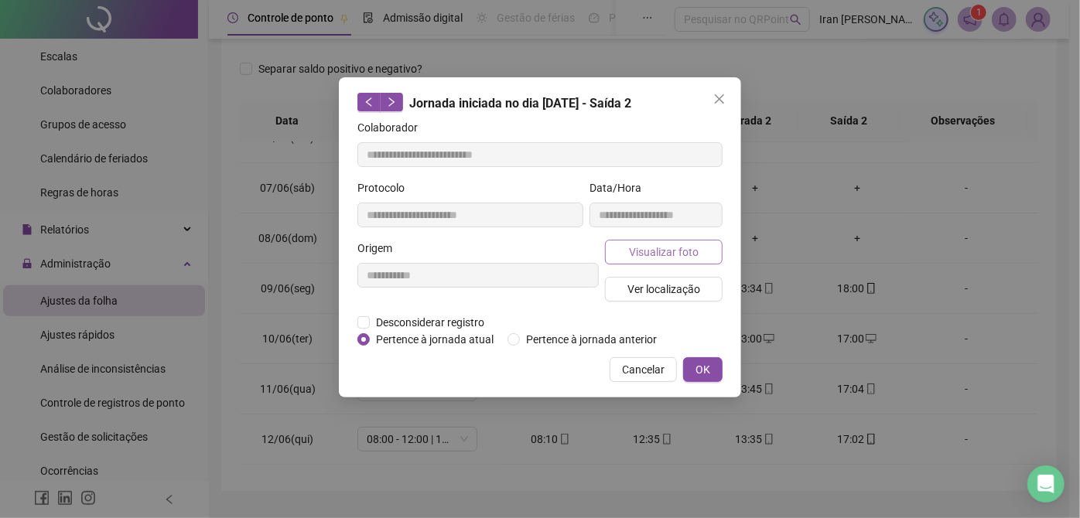
click at [666, 251] on span "Visualizar foto" at bounding box center [664, 252] width 70 height 17
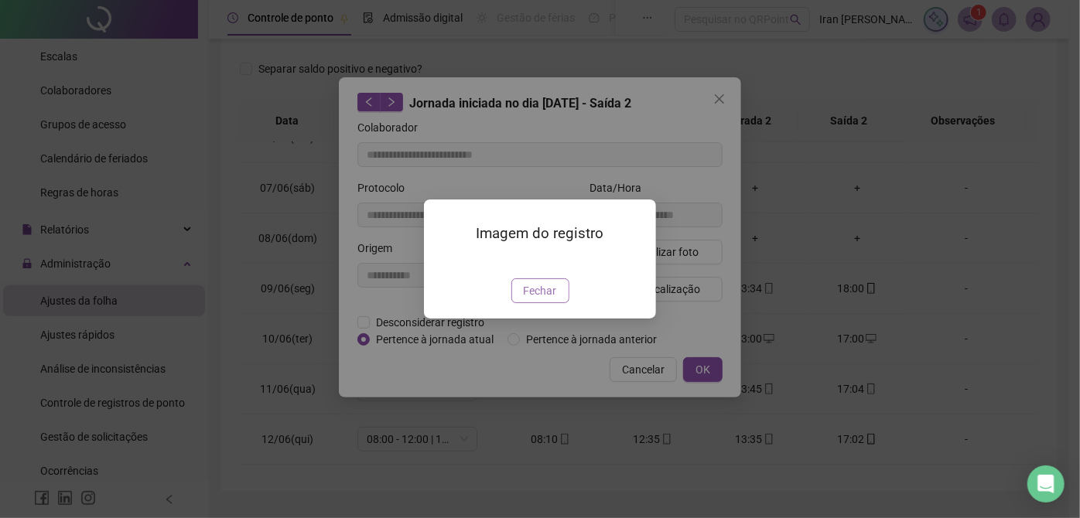
click at [545, 299] on span "Fechar" at bounding box center [540, 290] width 33 height 17
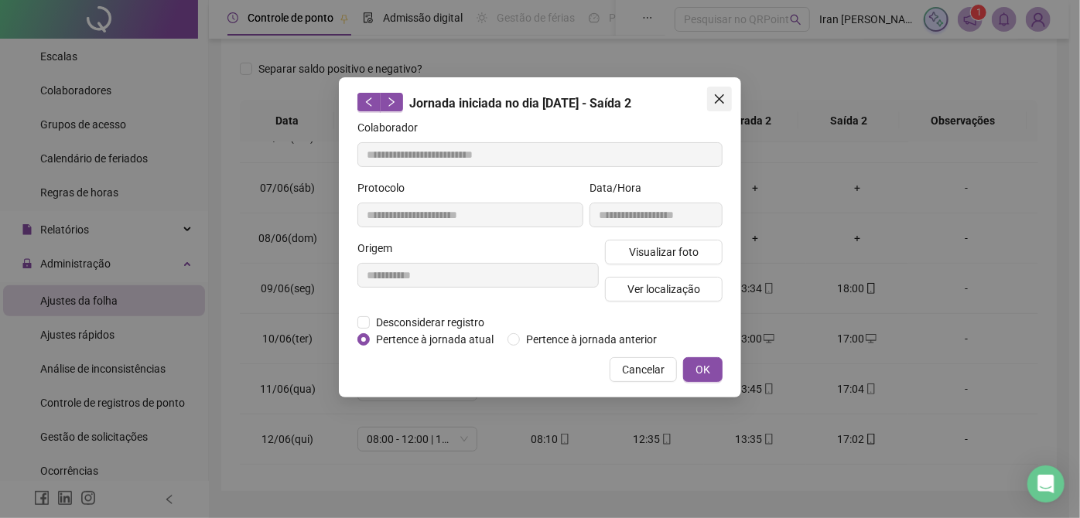
click at [722, 93] on icon "close" at bounding box center [719, 99] width 12 height 12
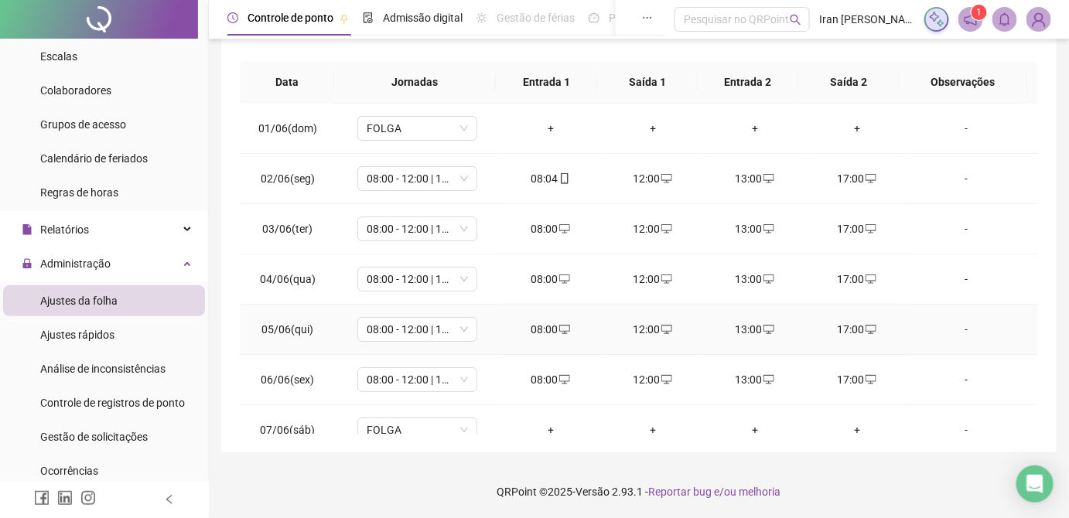
scroll to position [0, 0]
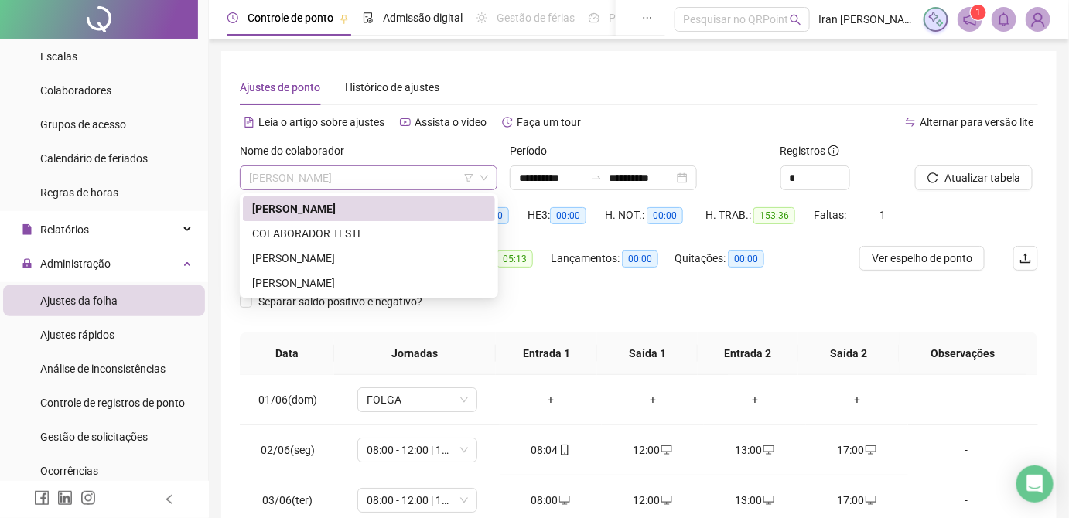
click at [421, 168] on span "[PERSON_NAME]" at bounding box center [368, 177] width 239 height 23
click at [408, 257] on div "[PERSON_NAME]" at bounding box center [369, 258] width 234 height 17
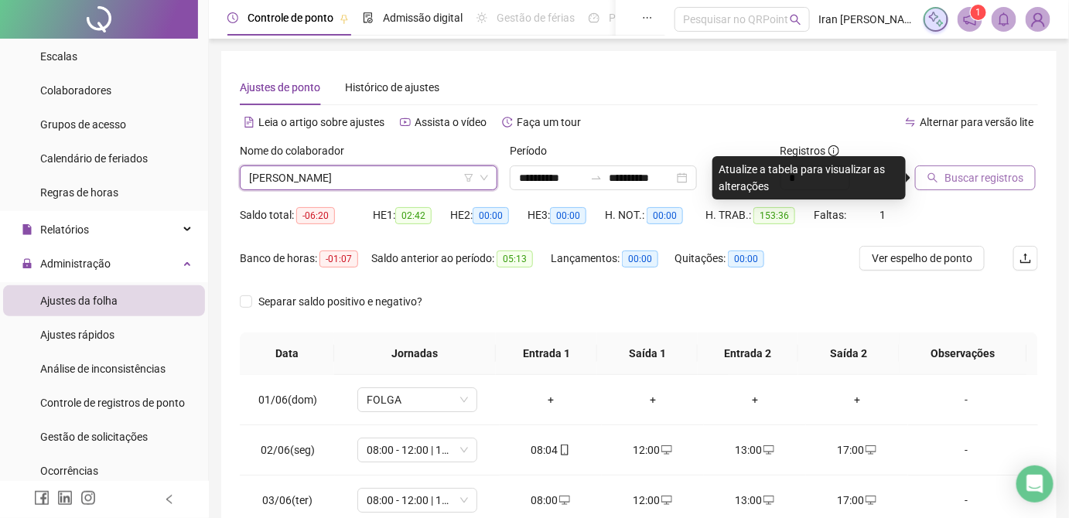
click at [977, 178] on span "Buscar registros" at bounding box center [983, 177] width 79 height 17
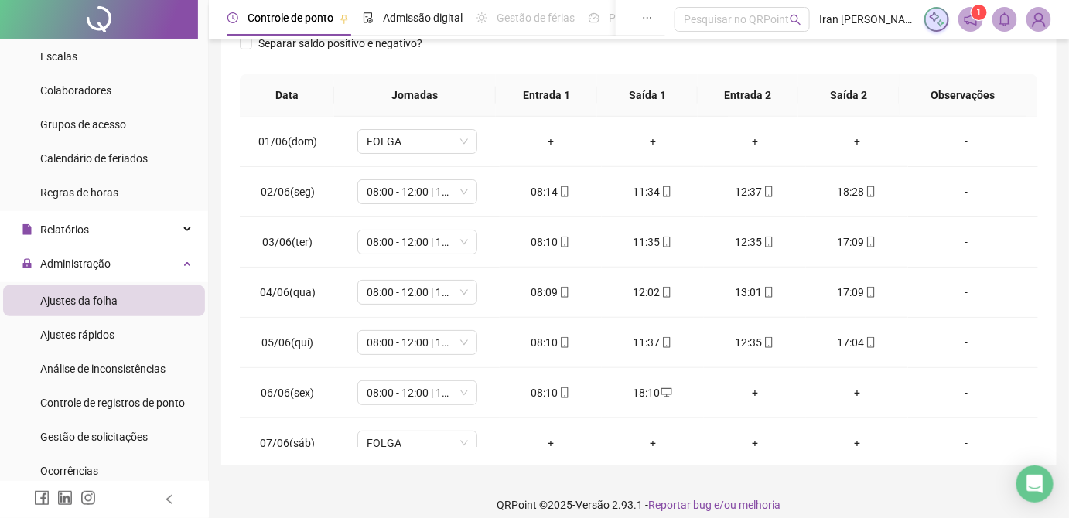
scroll to position [271, 0]
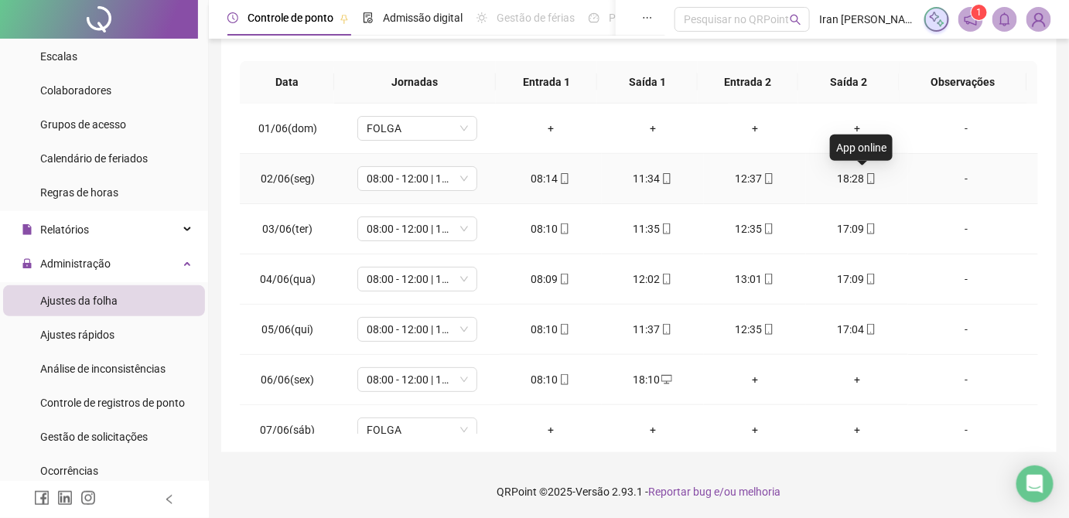
click at [865, 180] on icon "mobile" at bounding box center [870, 178] width 11 height 11
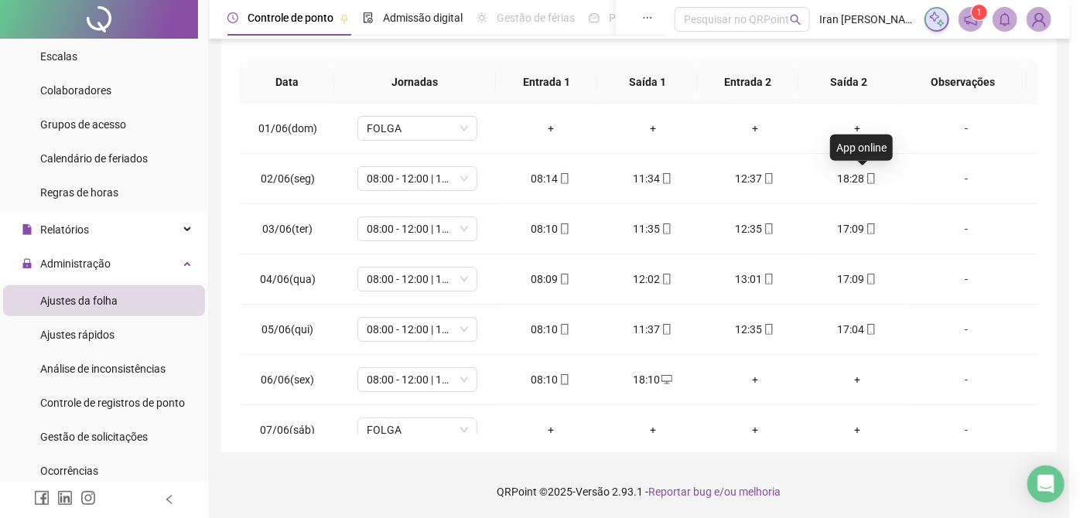
type input "**********"
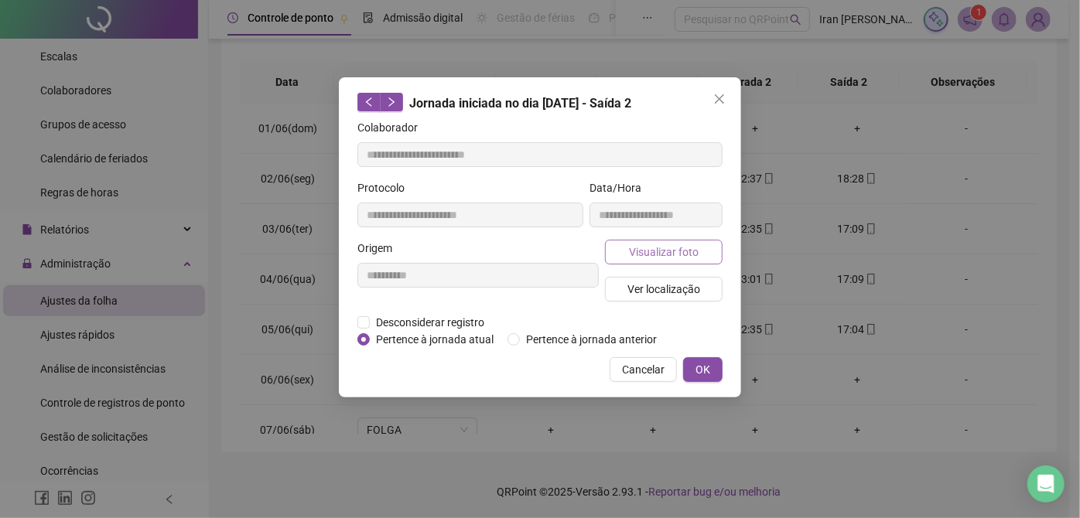
click at [692, 252] on span "Visualizar foto" at bounding box center [664, 252] width 70 height 17
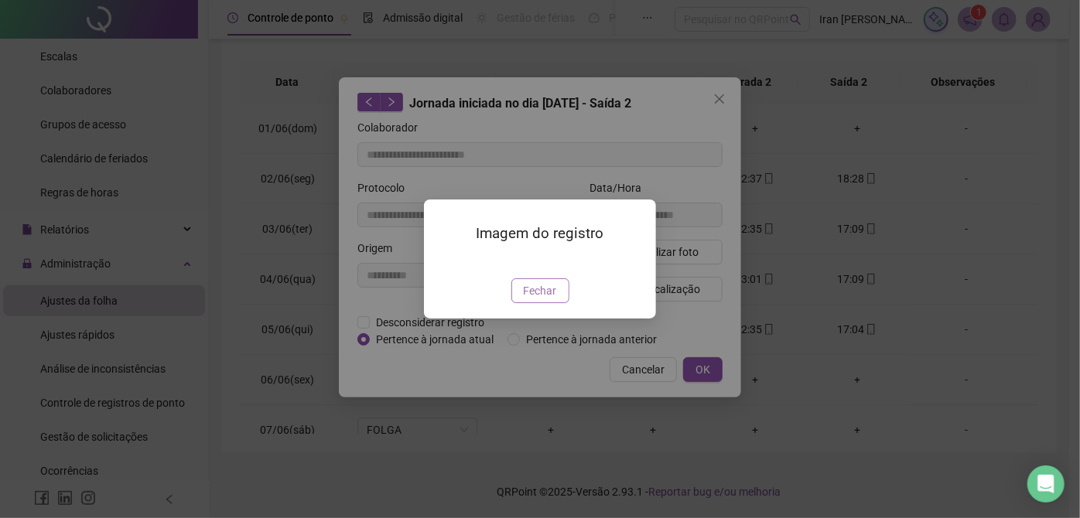
click at [550, 299] on span "Fechar" at bounding box center [540, 290] width 33 height 17
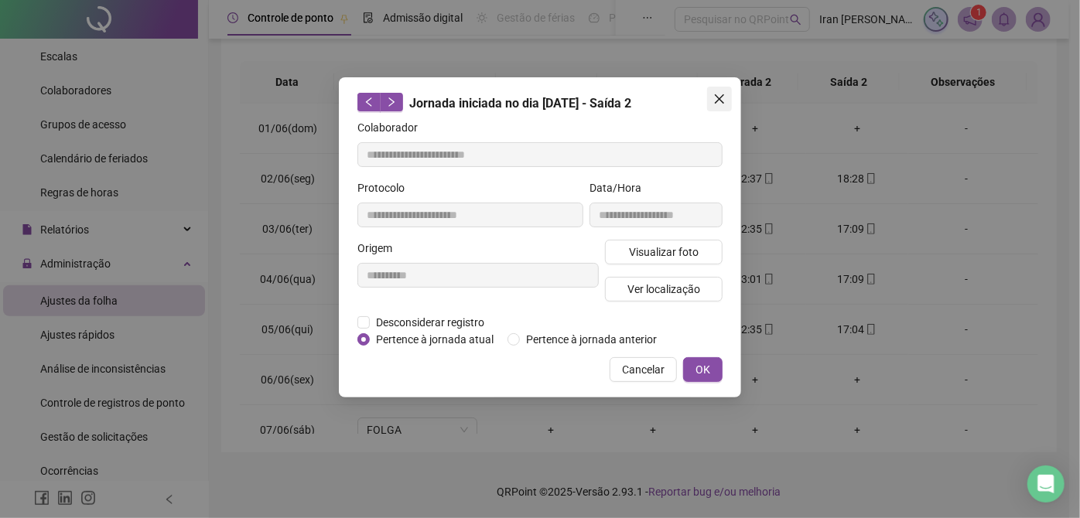
click at [709, 101] on span "Close" at bounding box center [719, 99] width 25 height 12
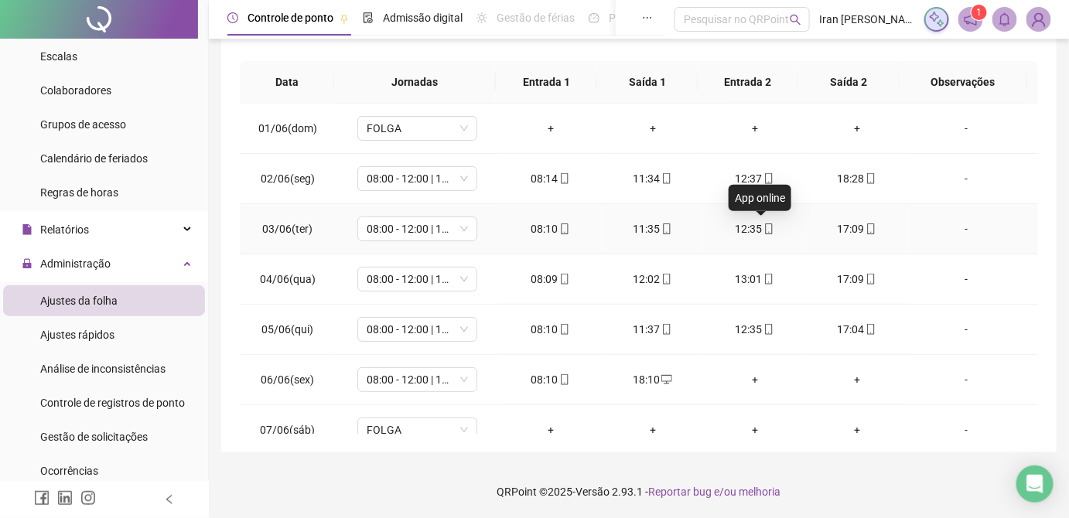
click at [763, 227] on icon "mobile" at bounding box center [768, 228] width 11 height 11
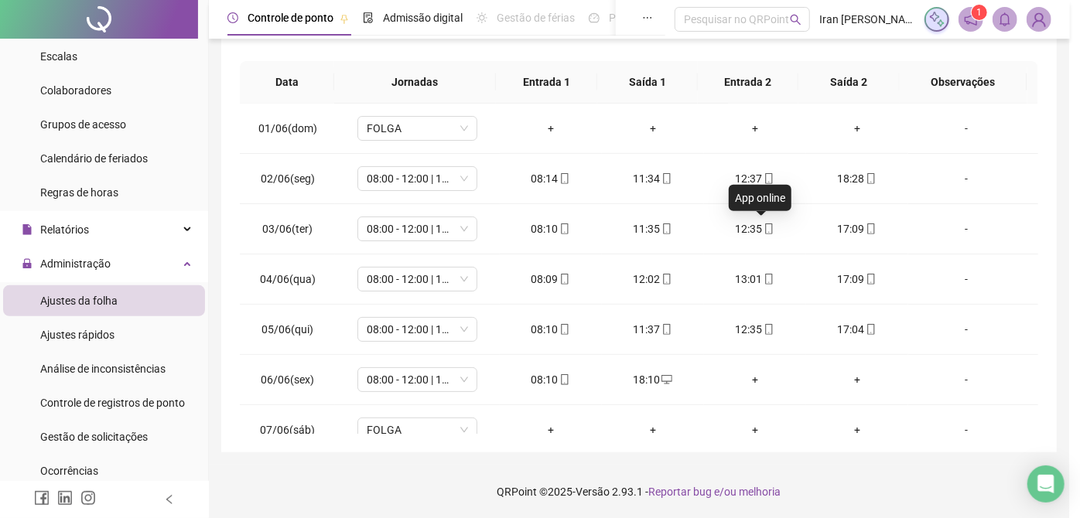
type input "**********"
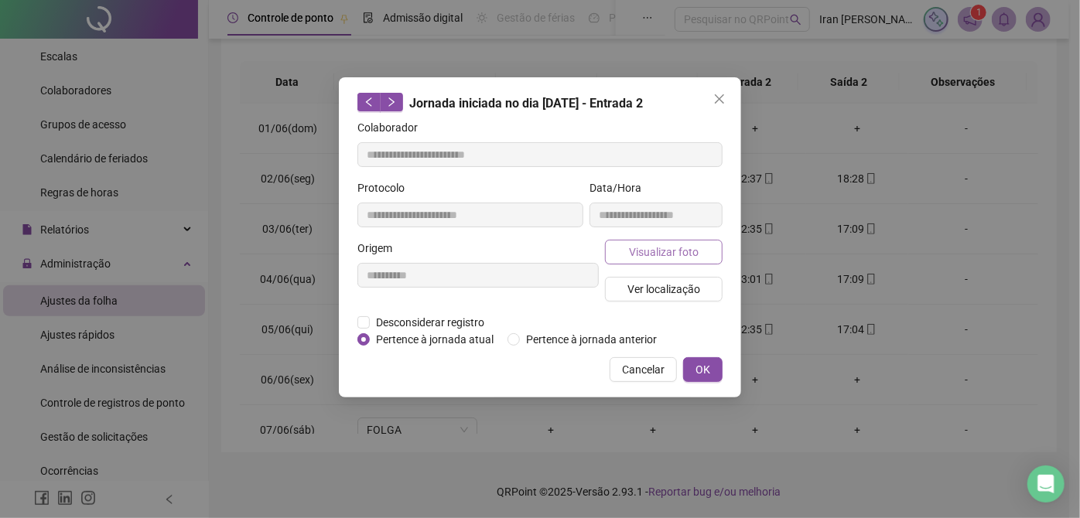
click at [656, 256] on span "Visualizar foto" at bounding box center [664, 252] width 70 height 17
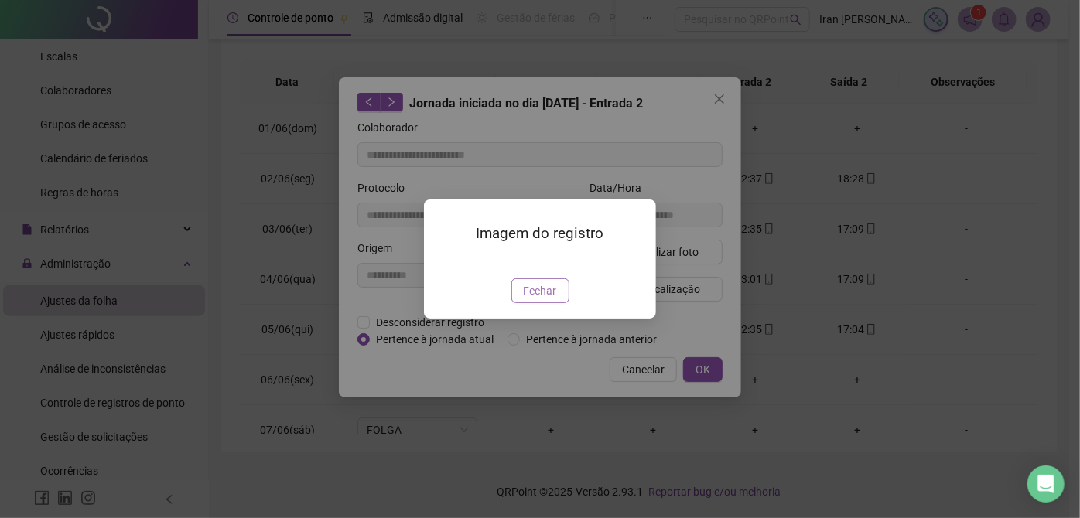
click at [534, 299] on span "Fechar" at bounding box center [540, 290] width 33 height 17
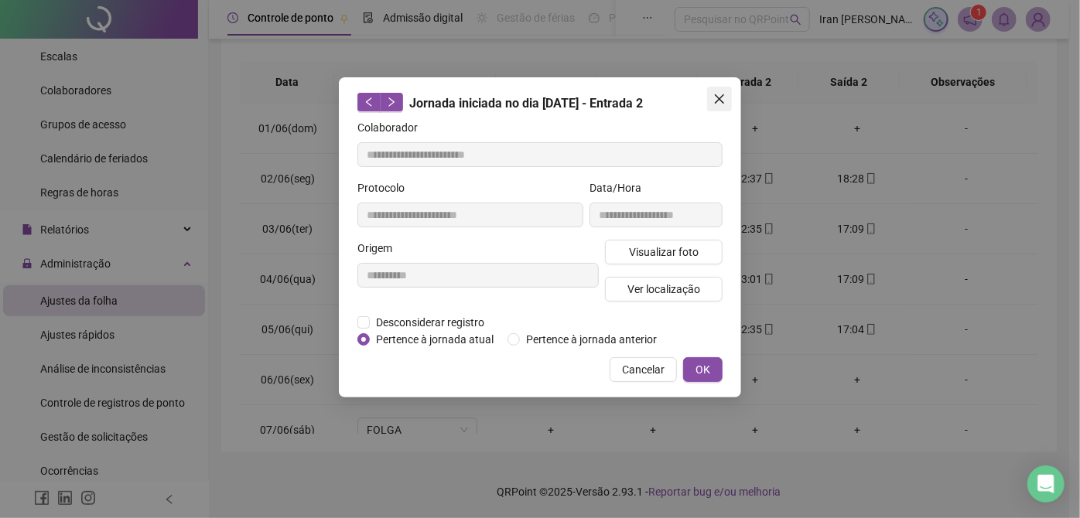
click at [717, 101] on icon "close" at bounding box center [719, 98] width 9 height 9
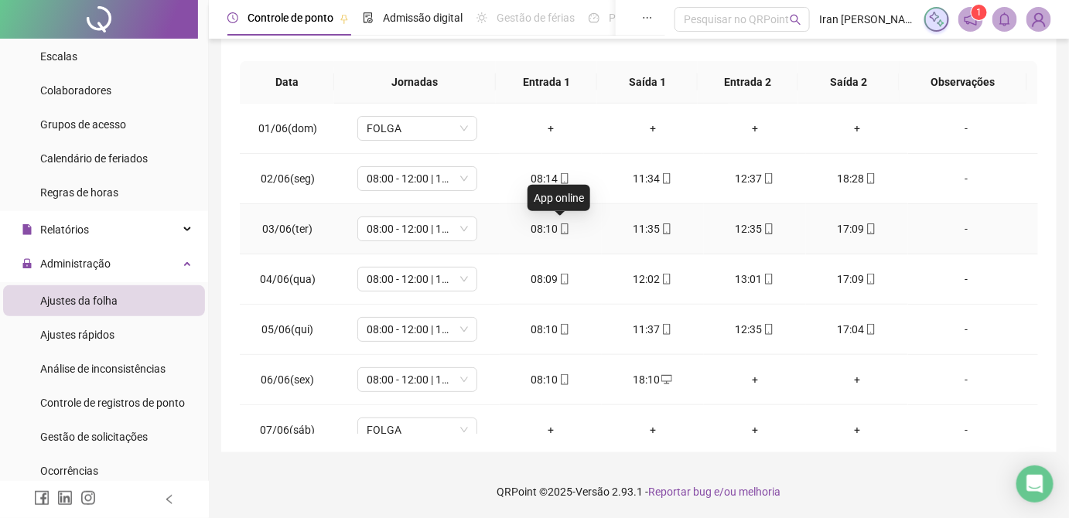
click at [559, 229] on icon "mobile" at bounding box center [564, 228] width 11 height 11
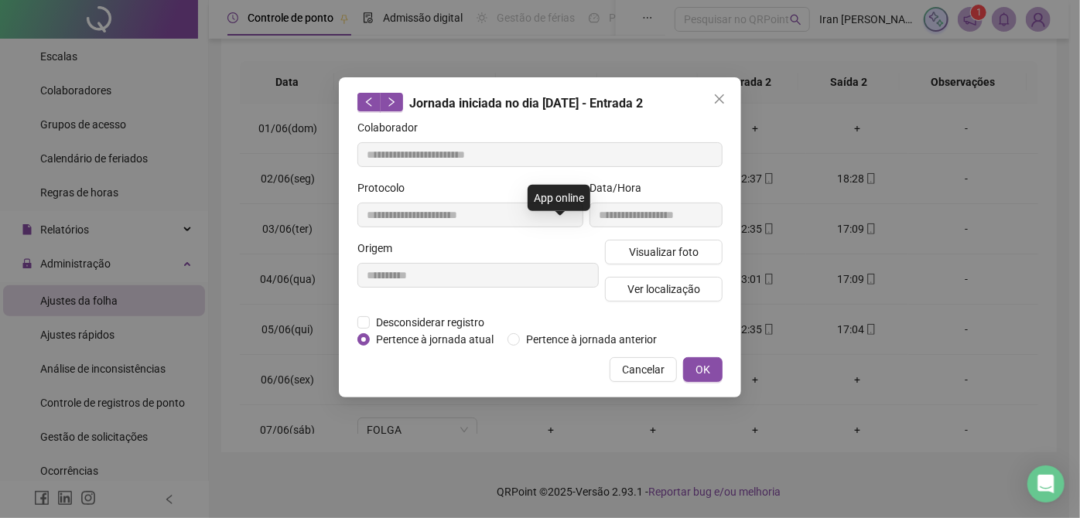
type input "**********"
click at [643, 252] on span "Visualizar foto" at bounding box center [664, 252] width 70 height 17
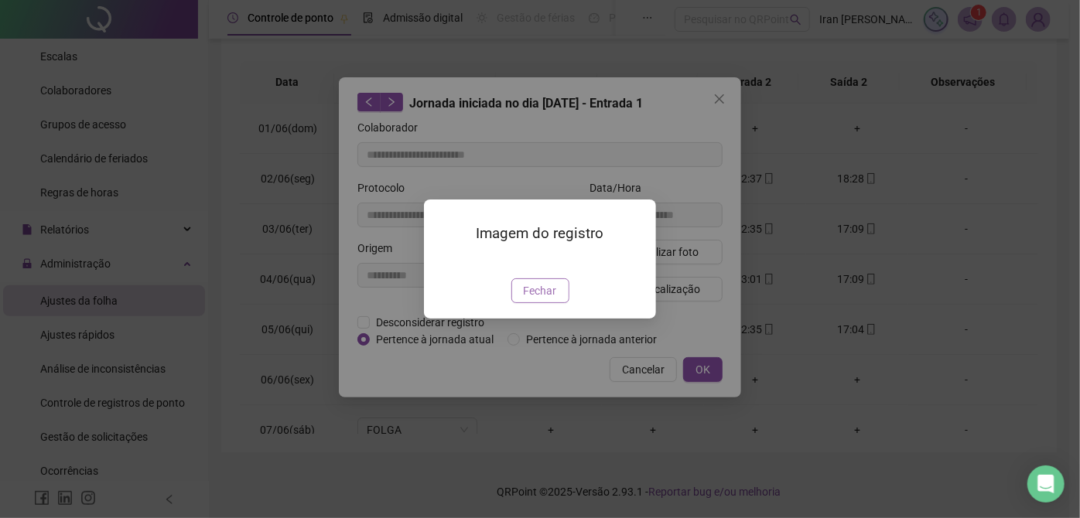
click at [548, 299] on span "Fechar" at bounding box center [540, 290] width 33 height 17
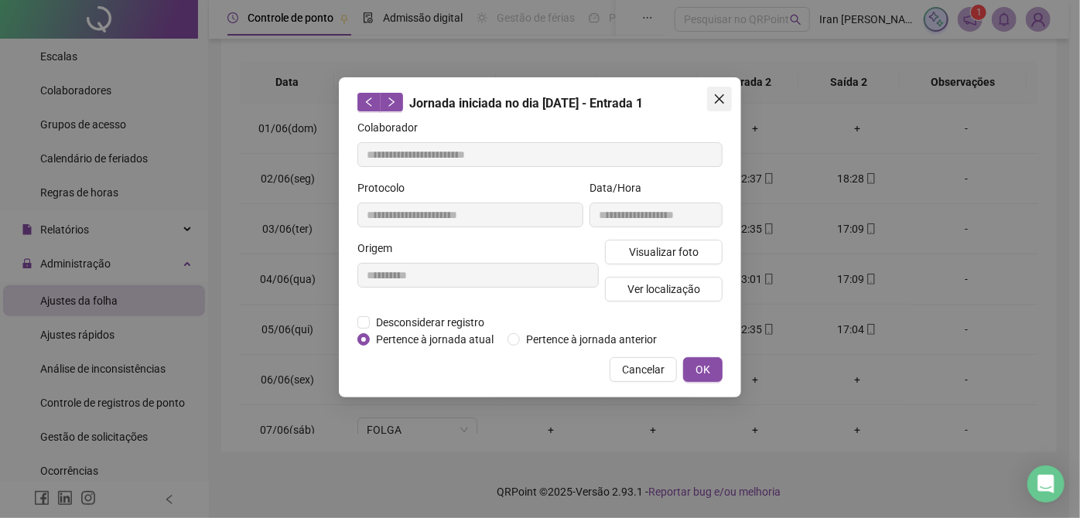
click at [717, 93] on icon "close" at bounding box center [719, 99] width 12 height 12
